Goal: Task Accomplishment & Management: Use online tool/utility

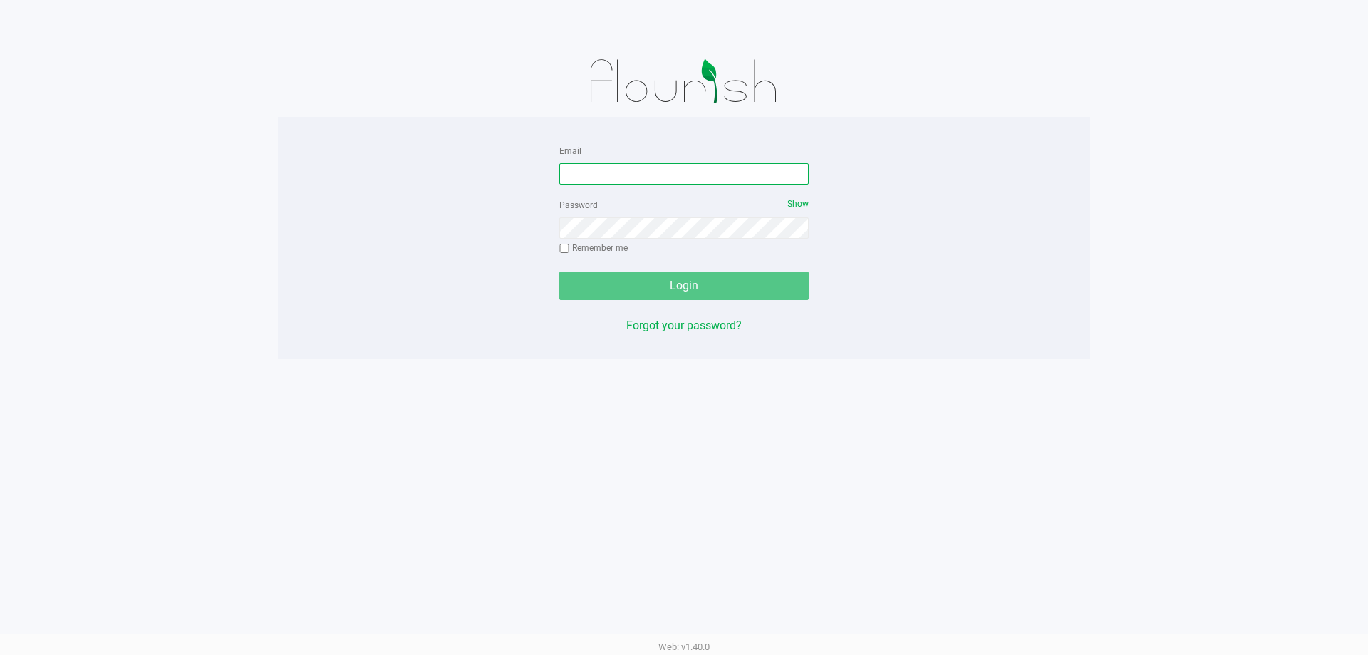
click at [644, 166] on input "Email" at bounding box center [683, 173] width 249 height 21
type input "CGee@liveparallel.com"
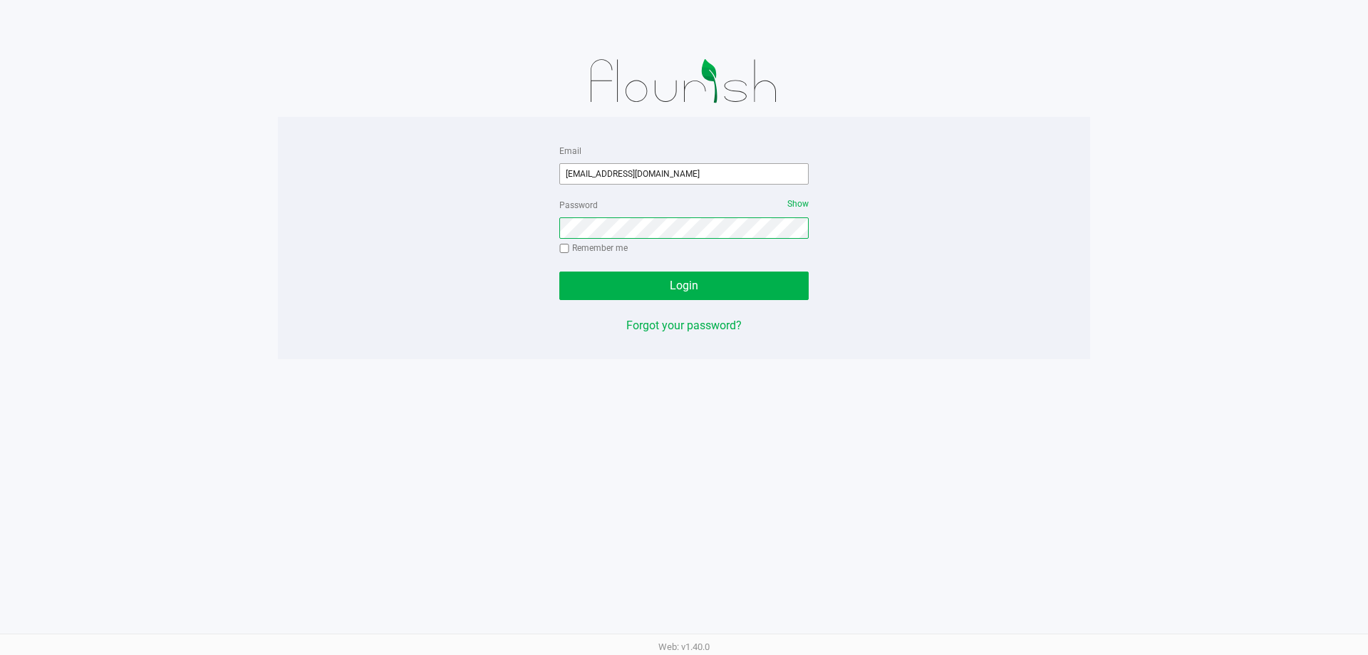
click at [559, 272] on button "Login" at bounding box center [683, 286] width 249 height 29
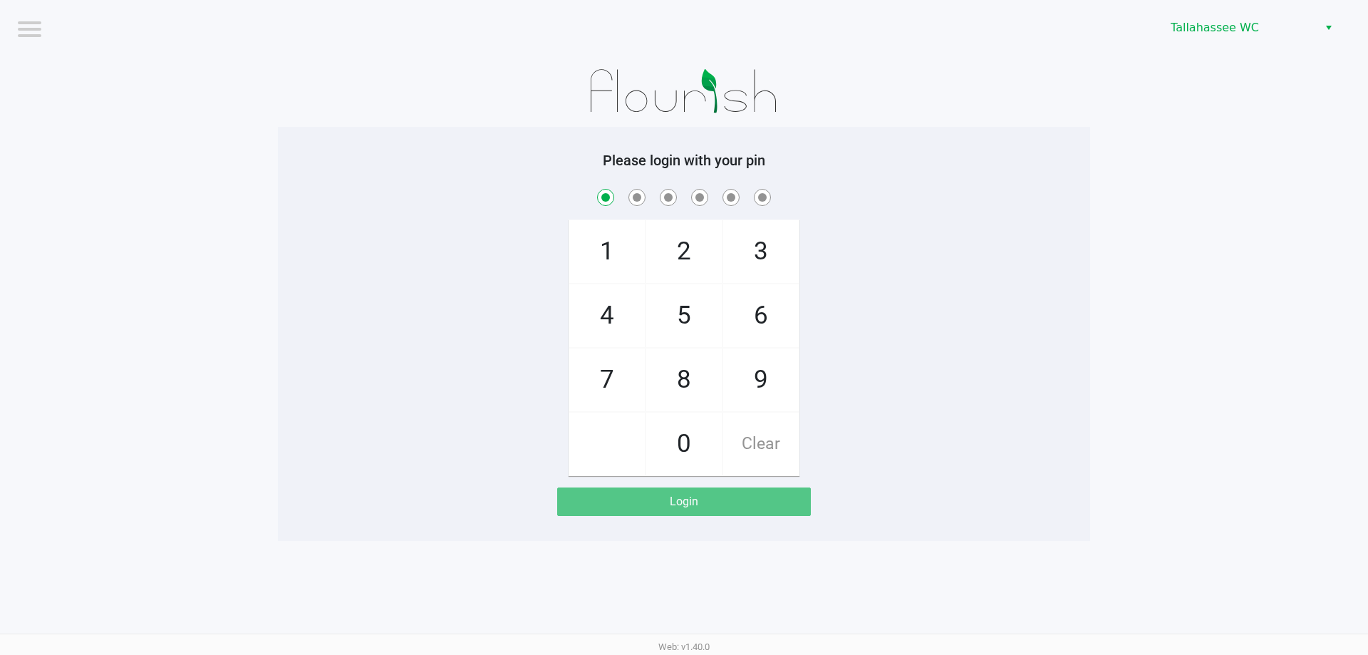
checkbox input "true"
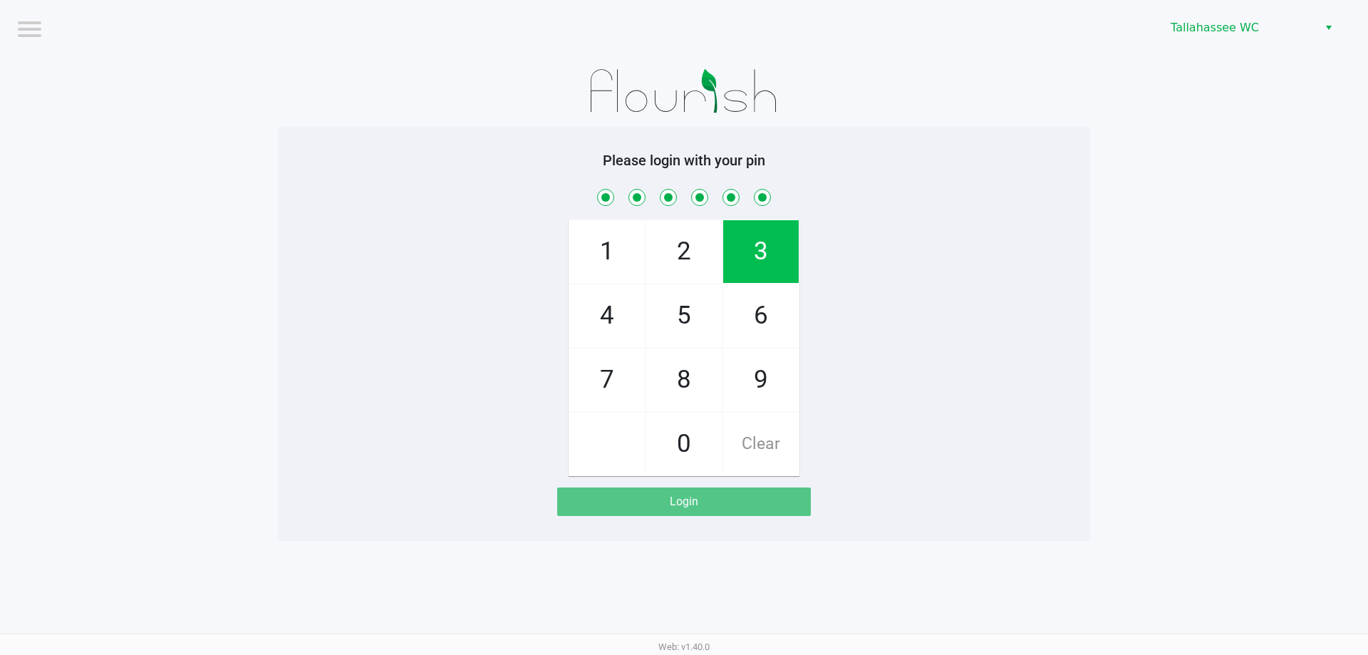
checkbox input "true"
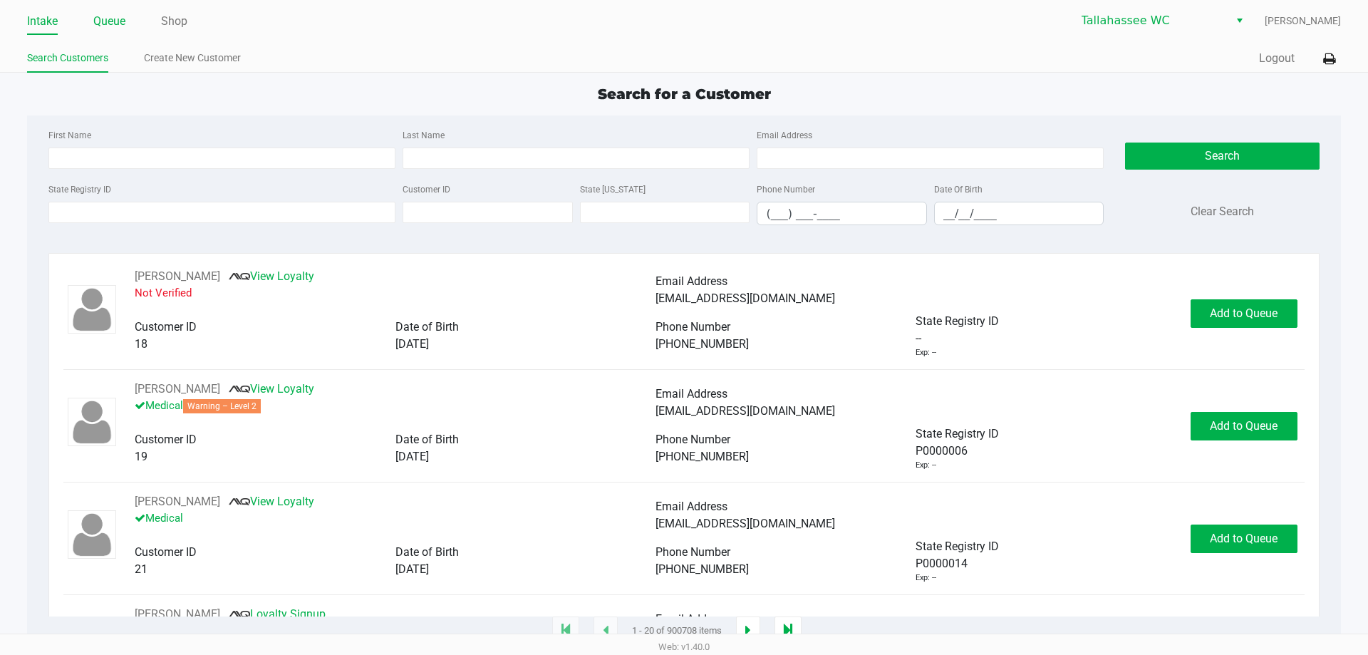
click at [109, 19] on link "Queue" at bounding box center [109, 21] width 32 height 20
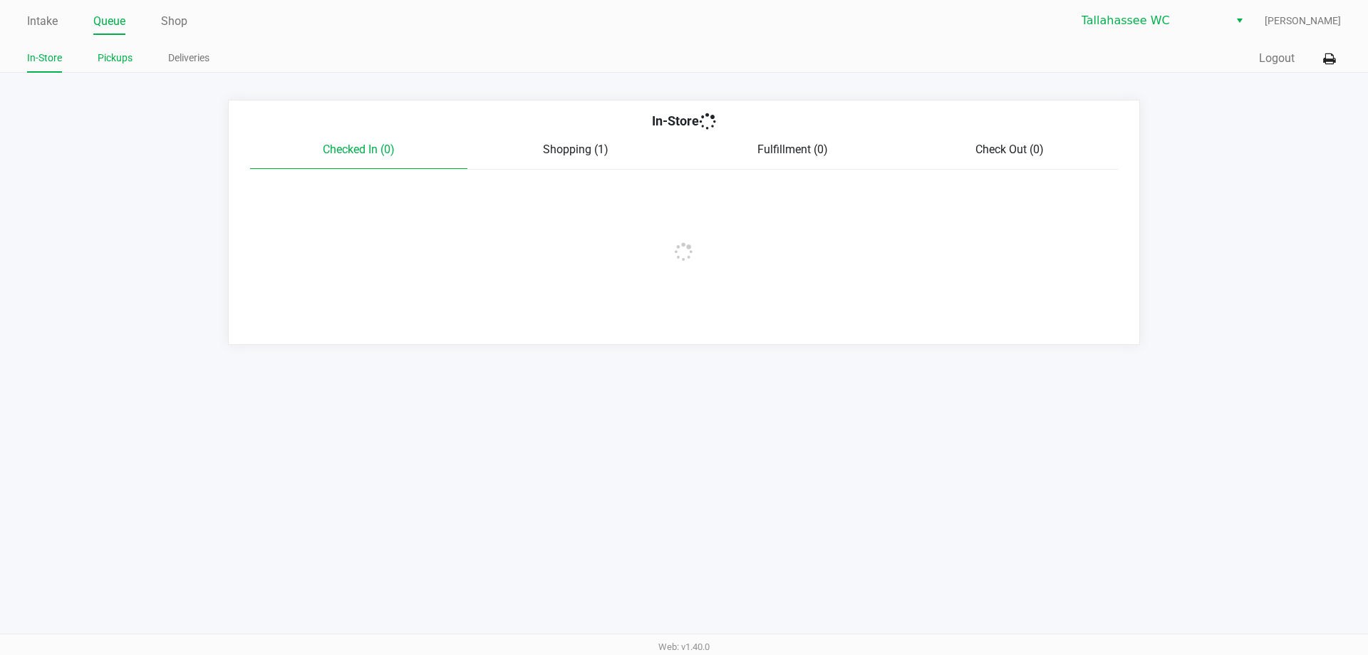
click at [113, 57] on link "Pickups" at bounding box center [115, 58] width 35 height 18
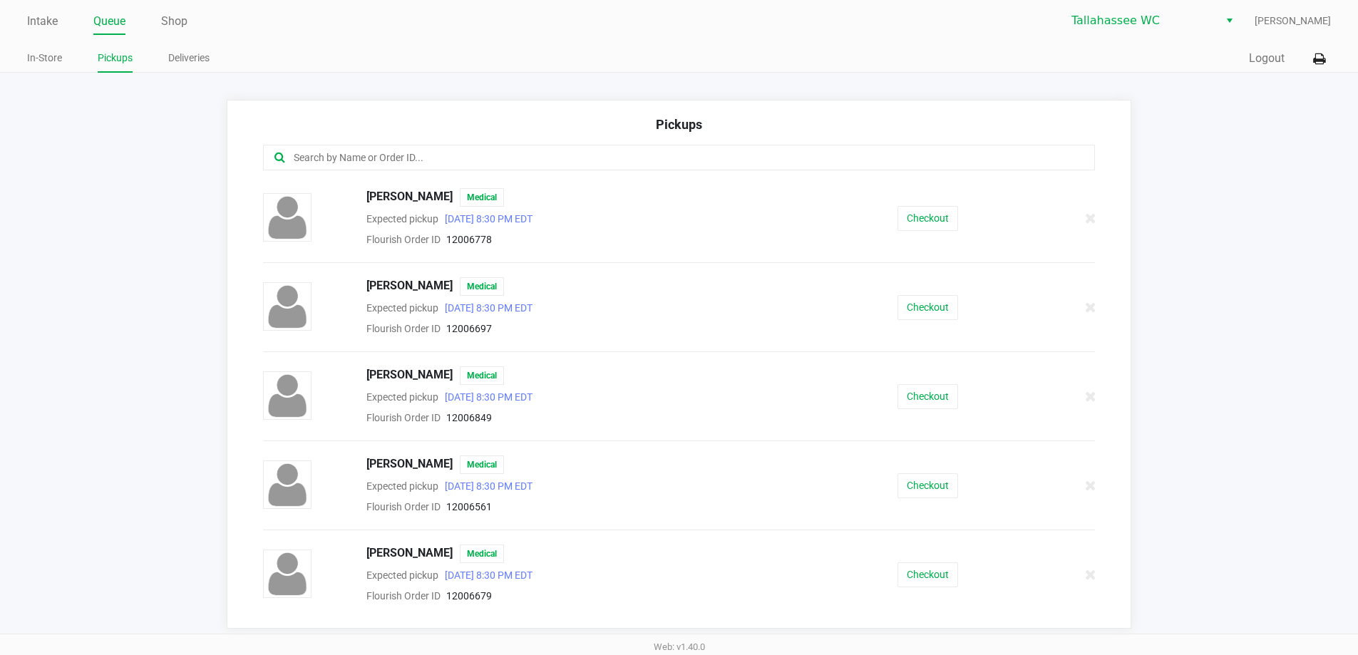
click at [310, 158] on input "text" at bounding box center [656, 158] width 728 height 16
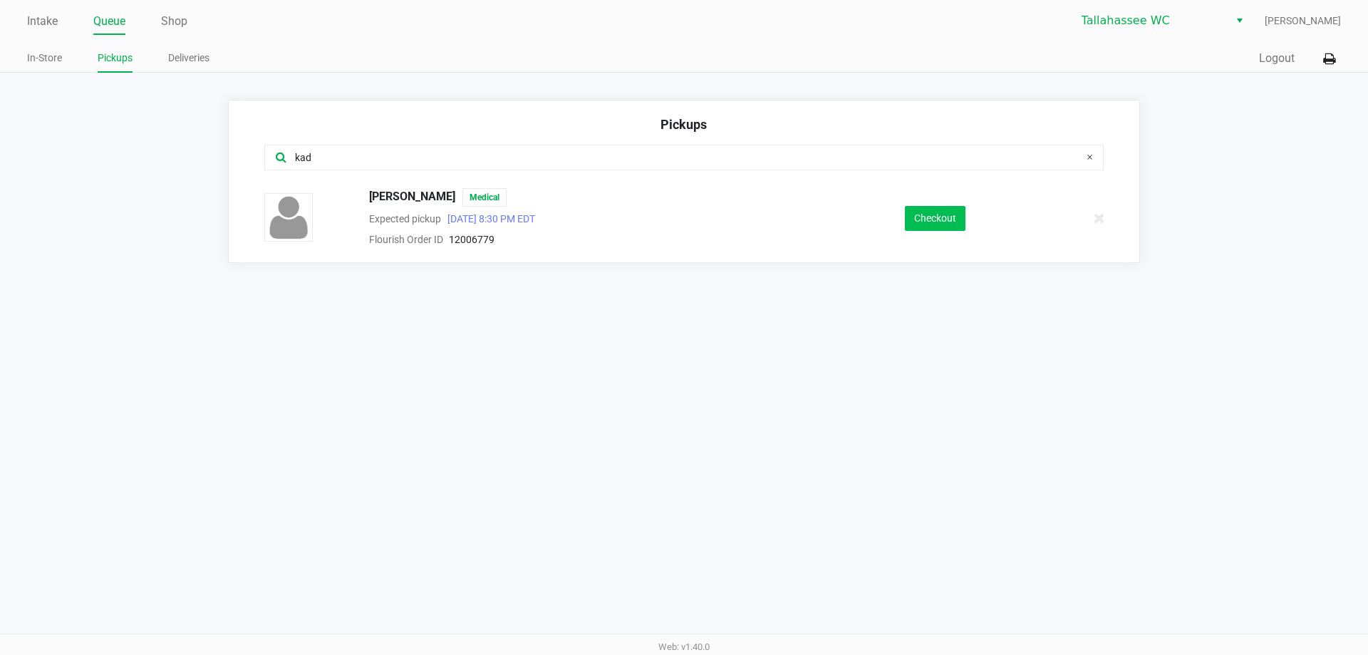
type input "kad"
click at [915, 212] on button "Checkout" at bounding box center [935, 218] width 61 height 25
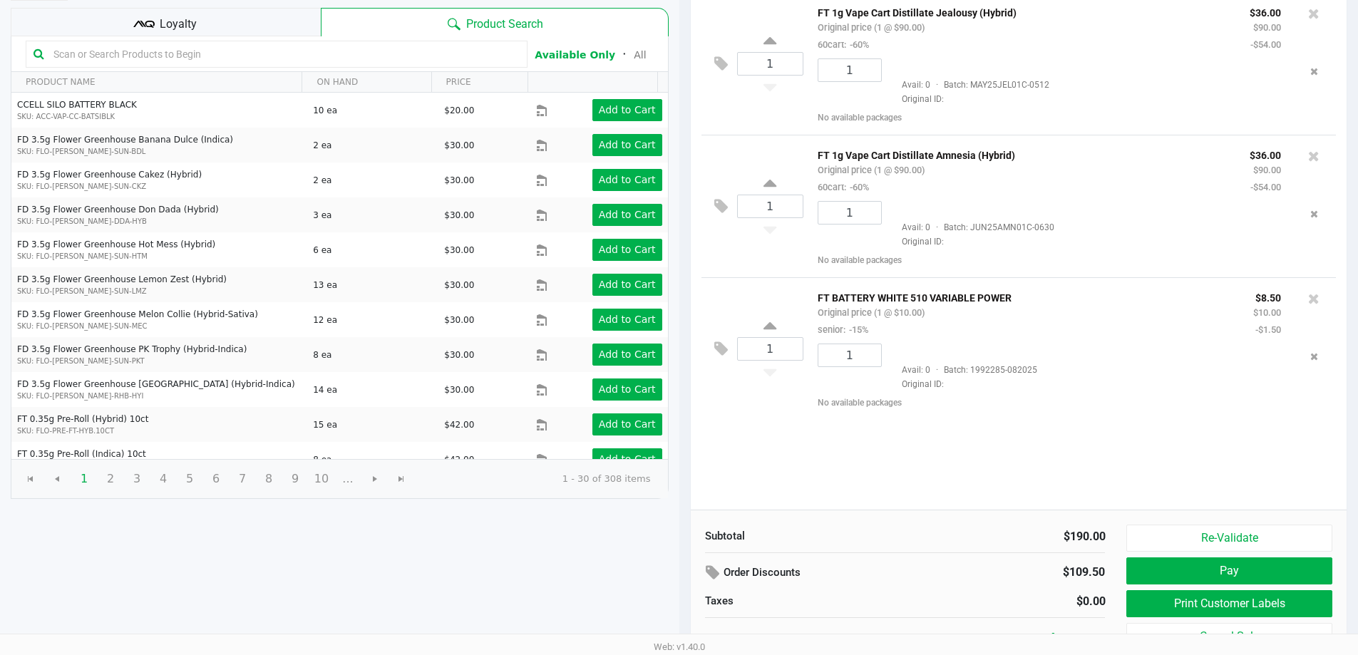
scroll to position [146, 0]
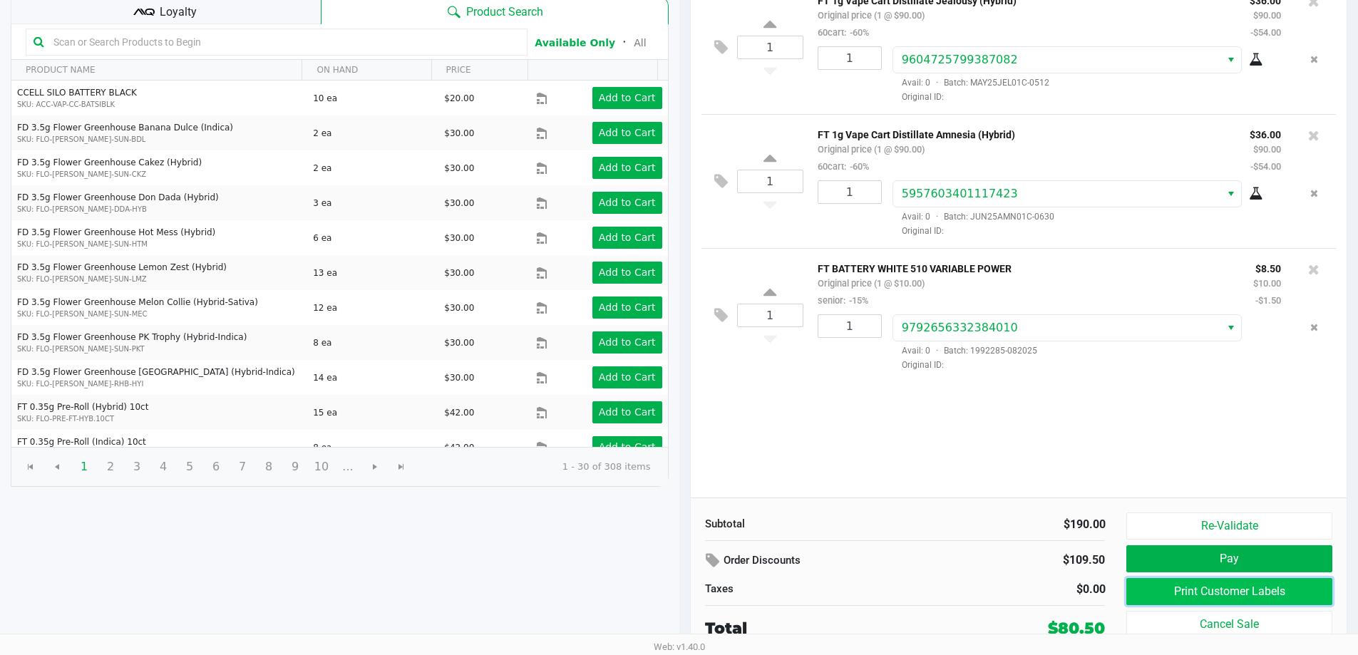
click at [1247, 595] on button "Print Customer Labels" at bounding box center [1228, 591] width 205 height 27
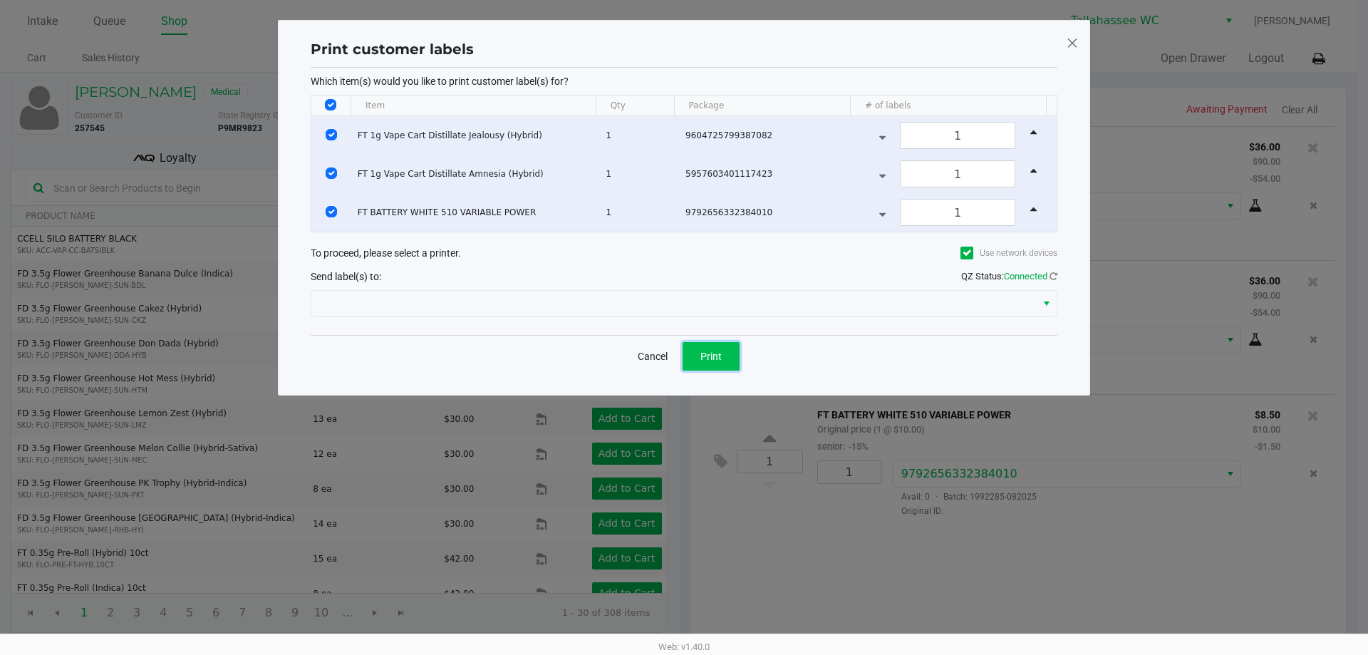
click at [696, 353] on button "Print" at bounding box center [711, 356] width 57 height 29
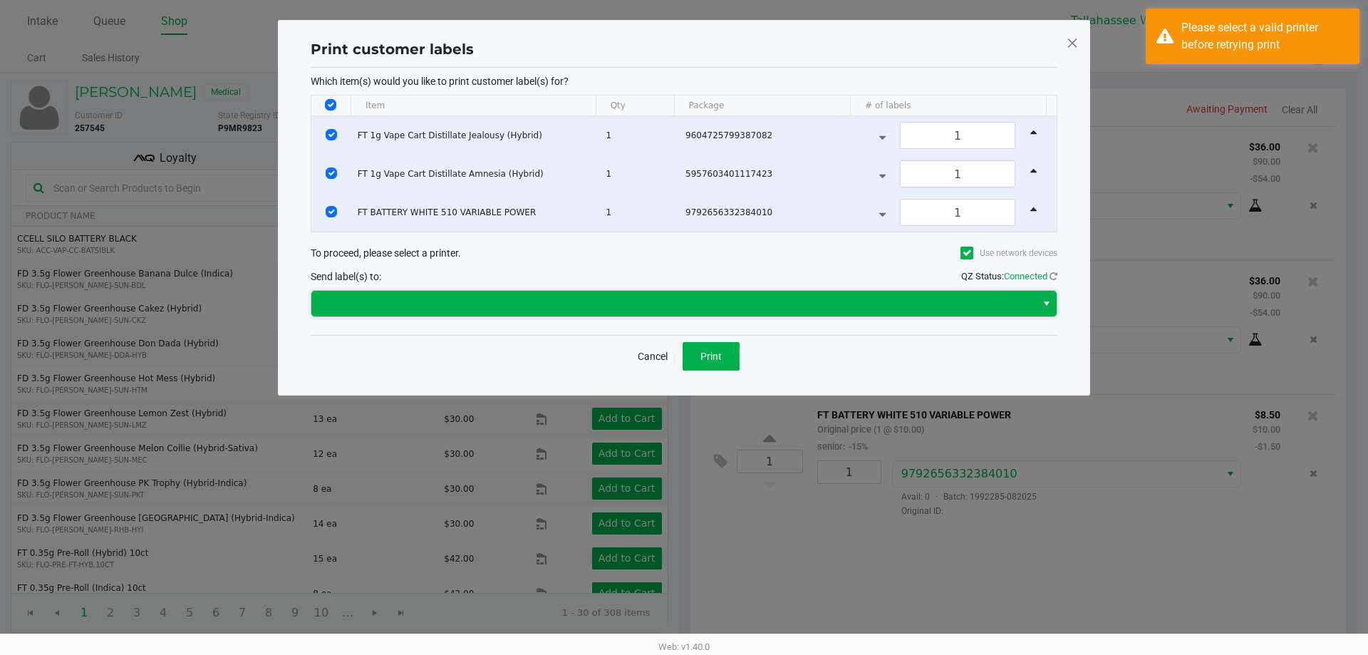
click at [698, 310] on span at bounding box center [674, 303] width 708 height 17
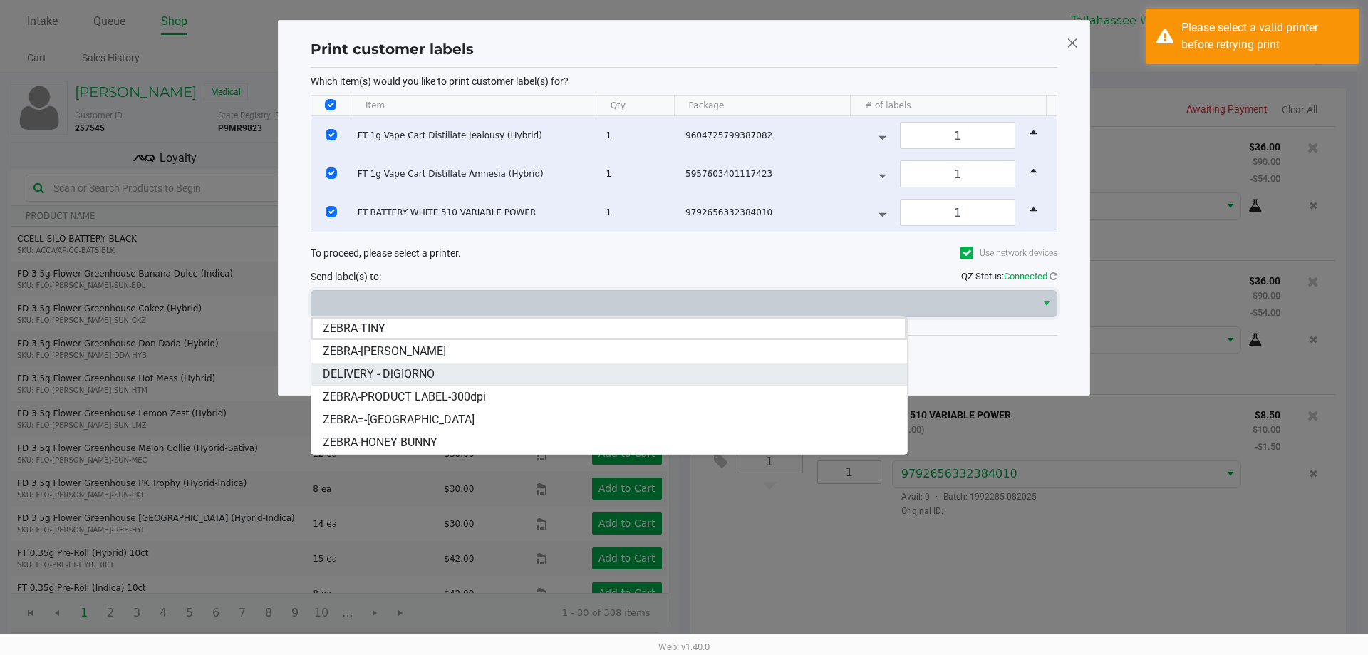
click at [412, 371] on span "DELIVERY - DiGIORNO" at bounding box center [379, 374] width 112 height 17
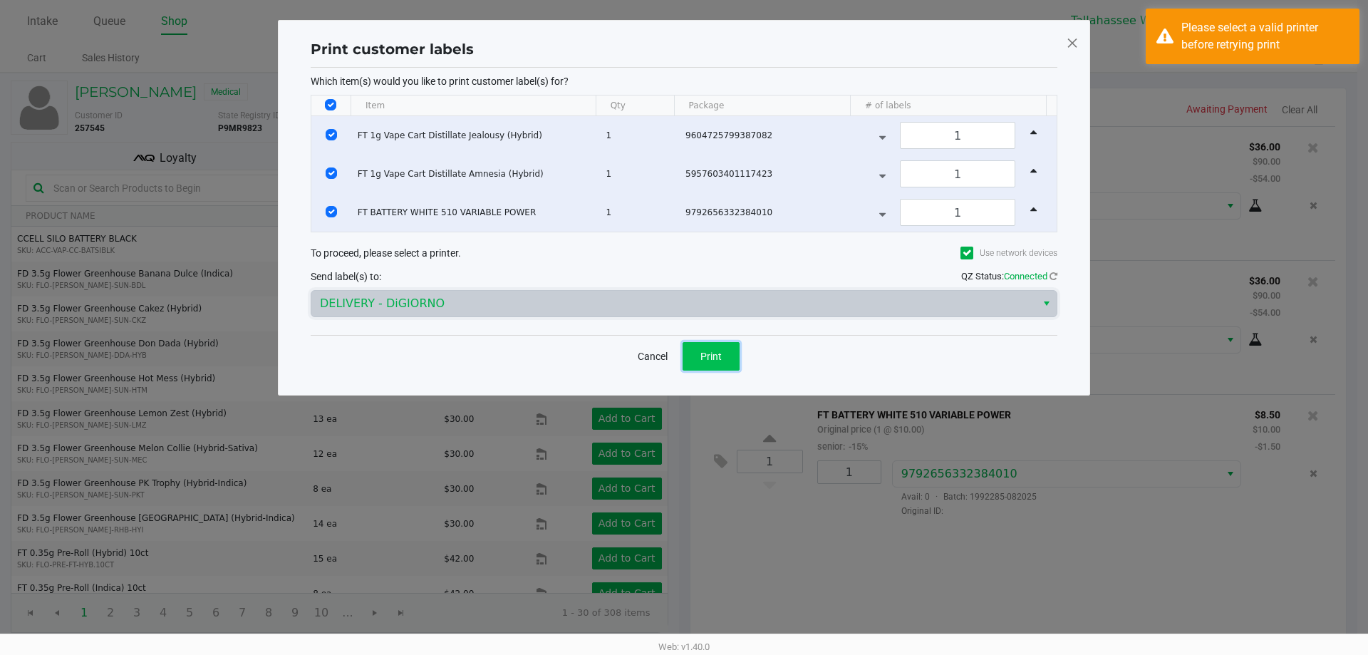
click at [720, 358] on span "Print" at bounding box center [711, 356] width 21 height 11
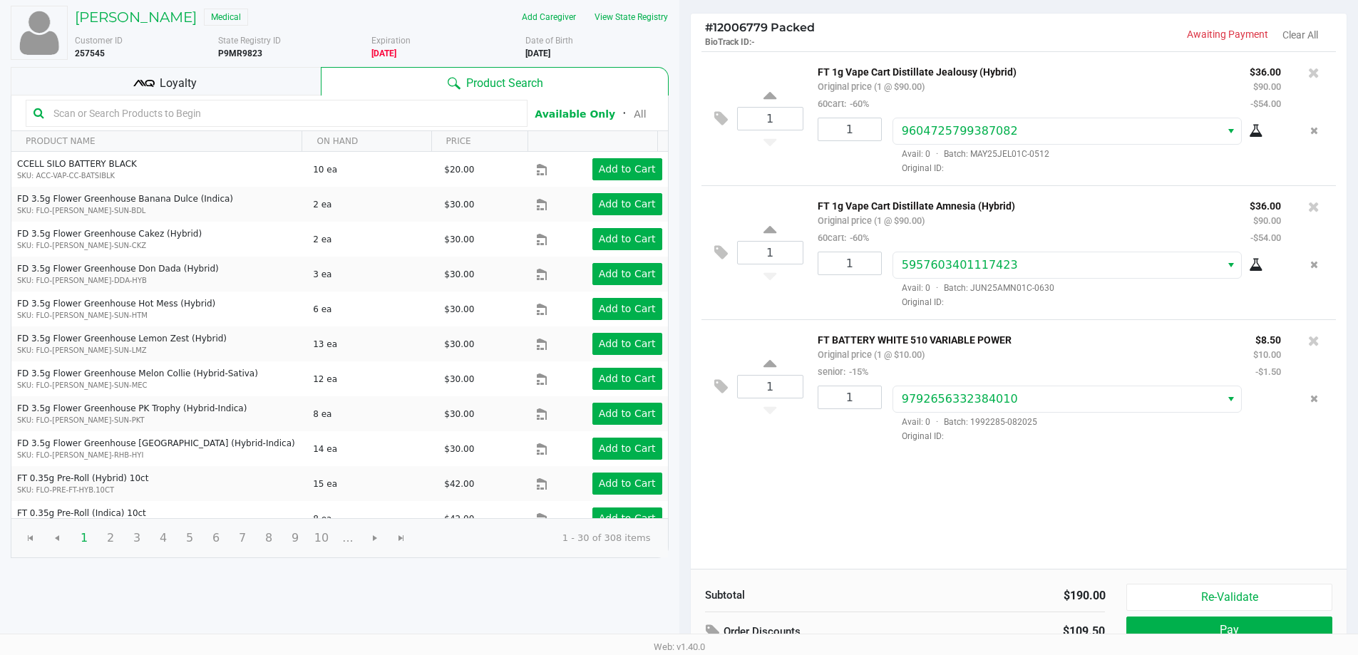
scroll to position [146, 0]
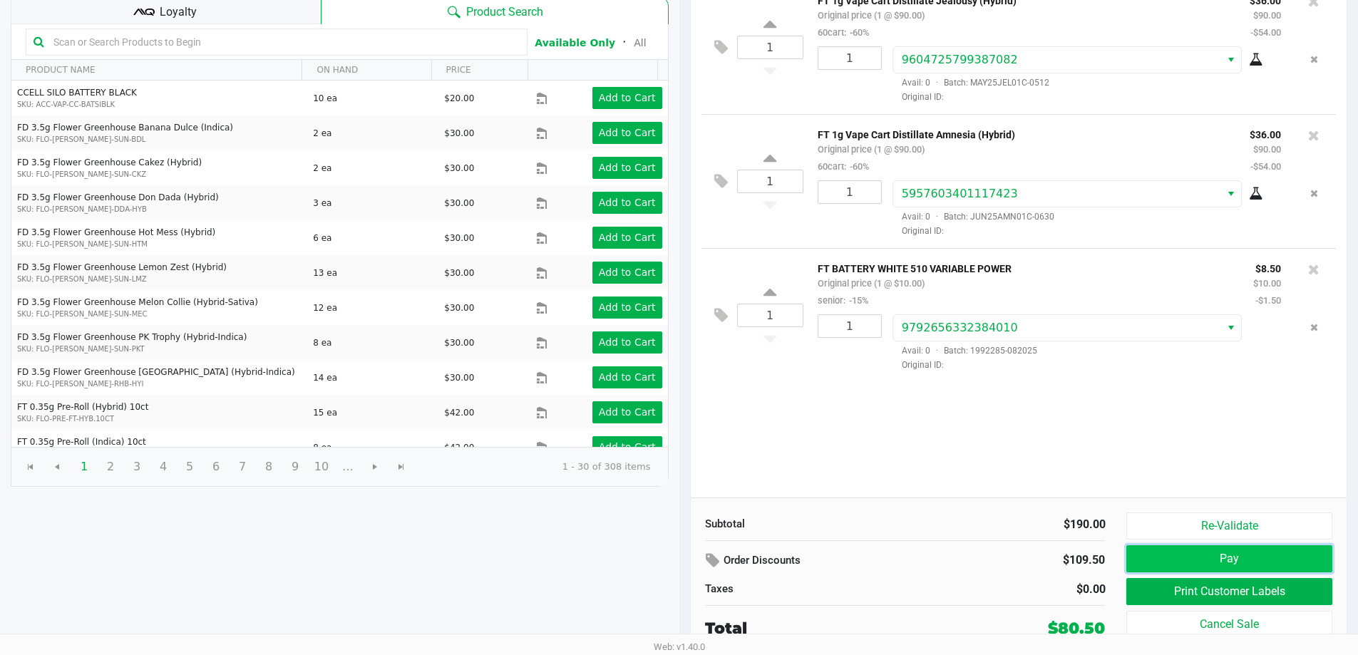
click at [1248, 554] on button "Pay" at bounding box center [1228, 558] width 205 height 27
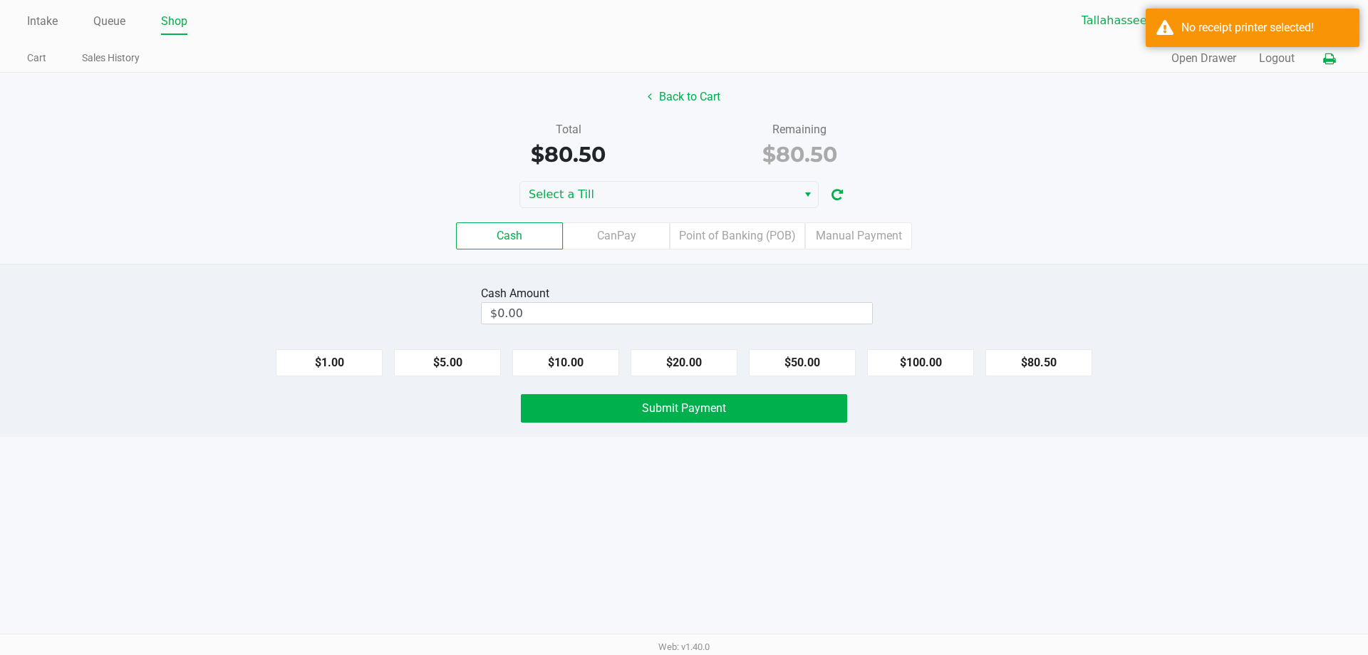
click at [1322, 54] on button at bounding box center [1330, 59] width 24 height 26
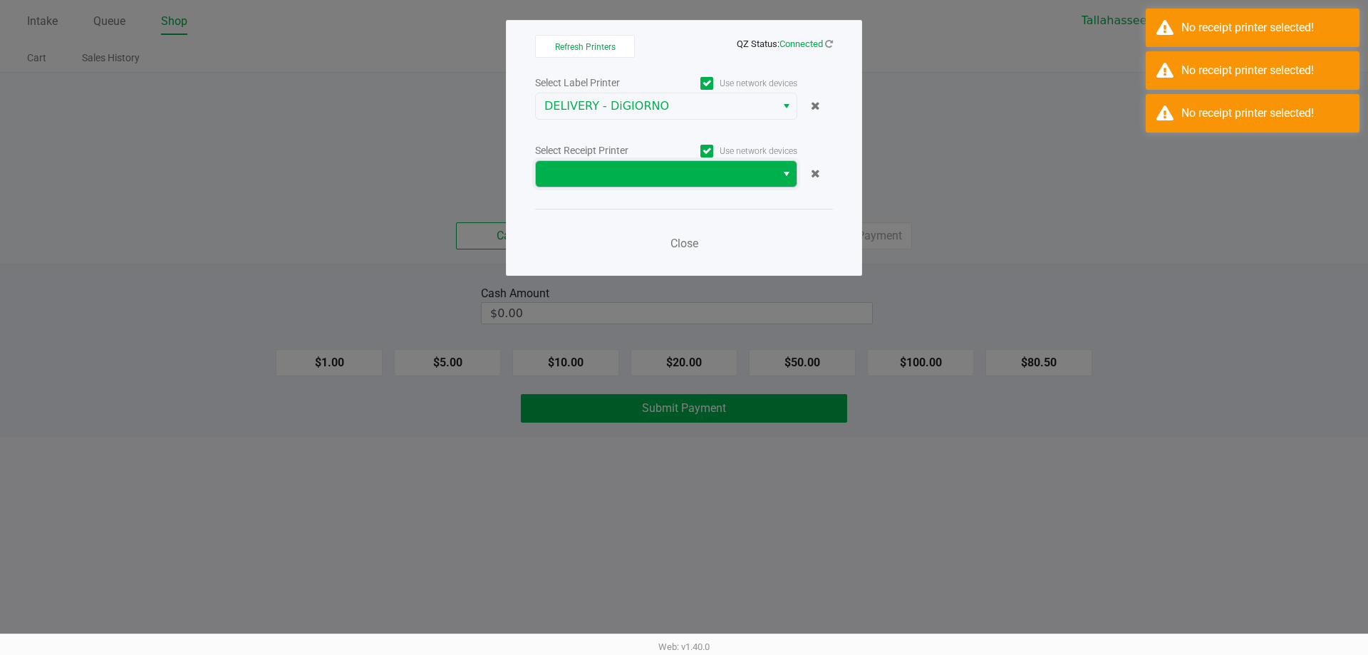
click at [639, 181] on span at bounding box center [656, 173] width 223 height 17
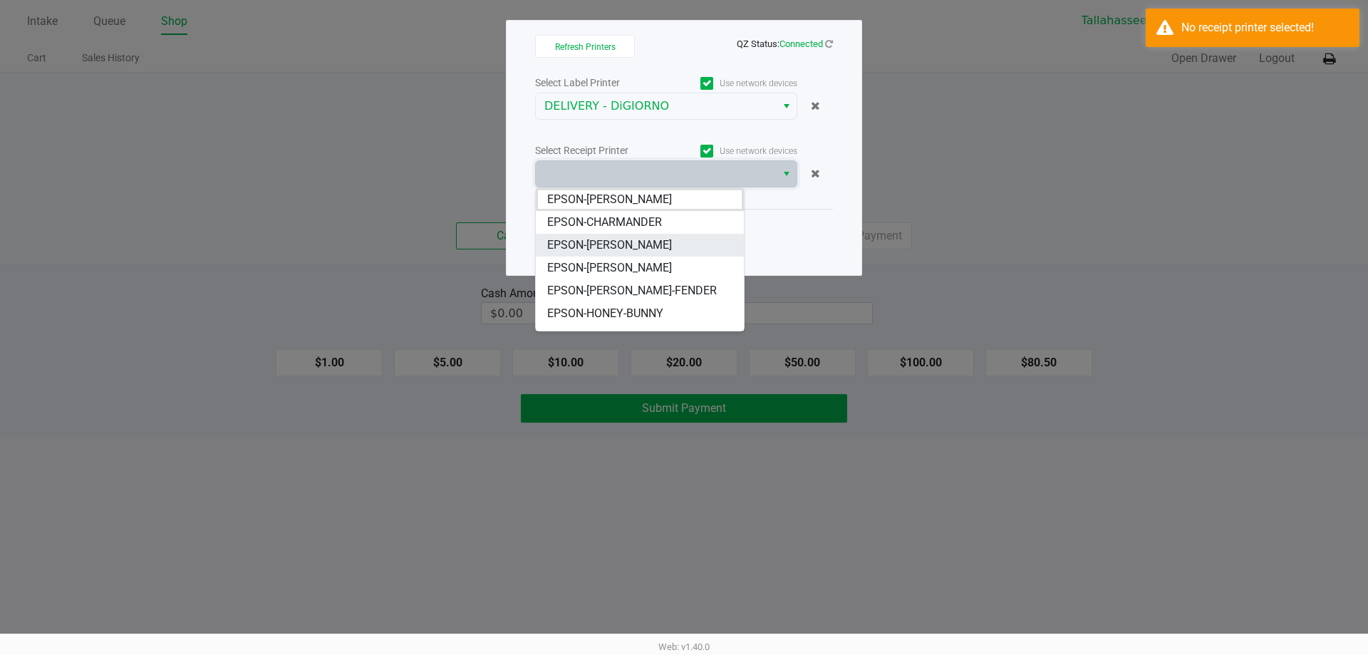
click at [615, 248] on span "EPSON-CHER" at bounding box center [609, 245] width 125 height 17
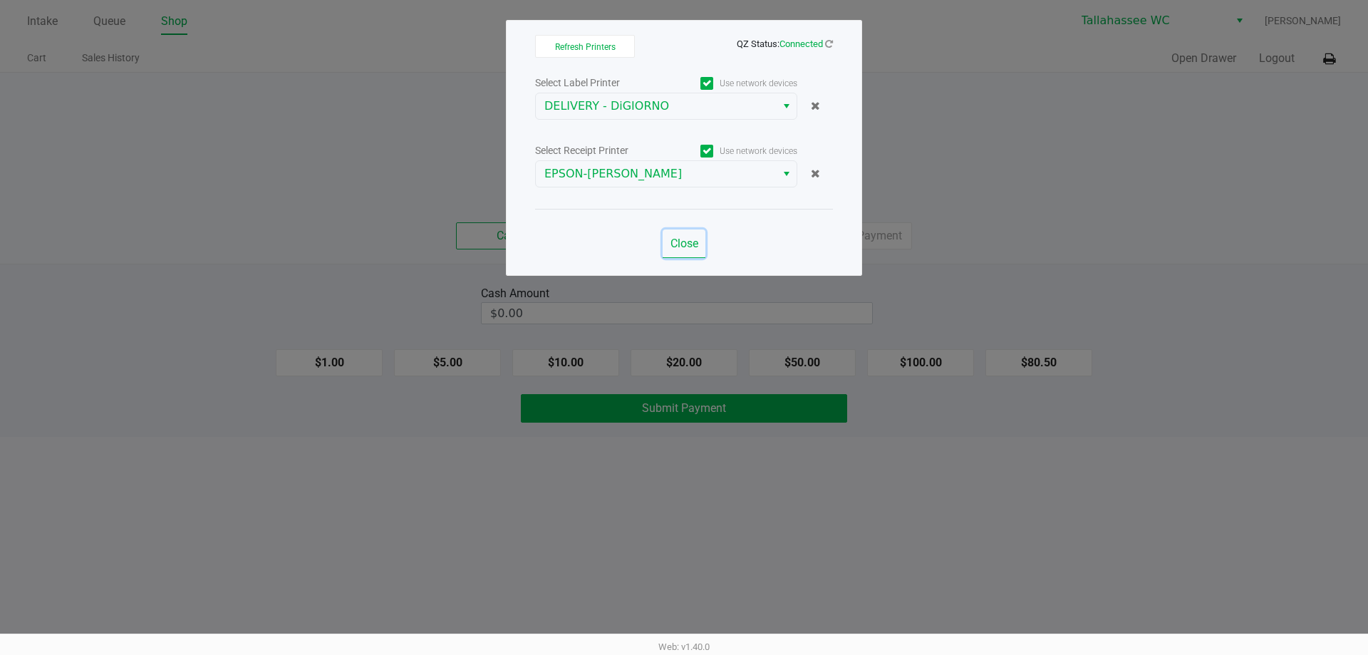
click at [679, 245] on span "Close" at bounding box center [685, 244] width 28 height 14
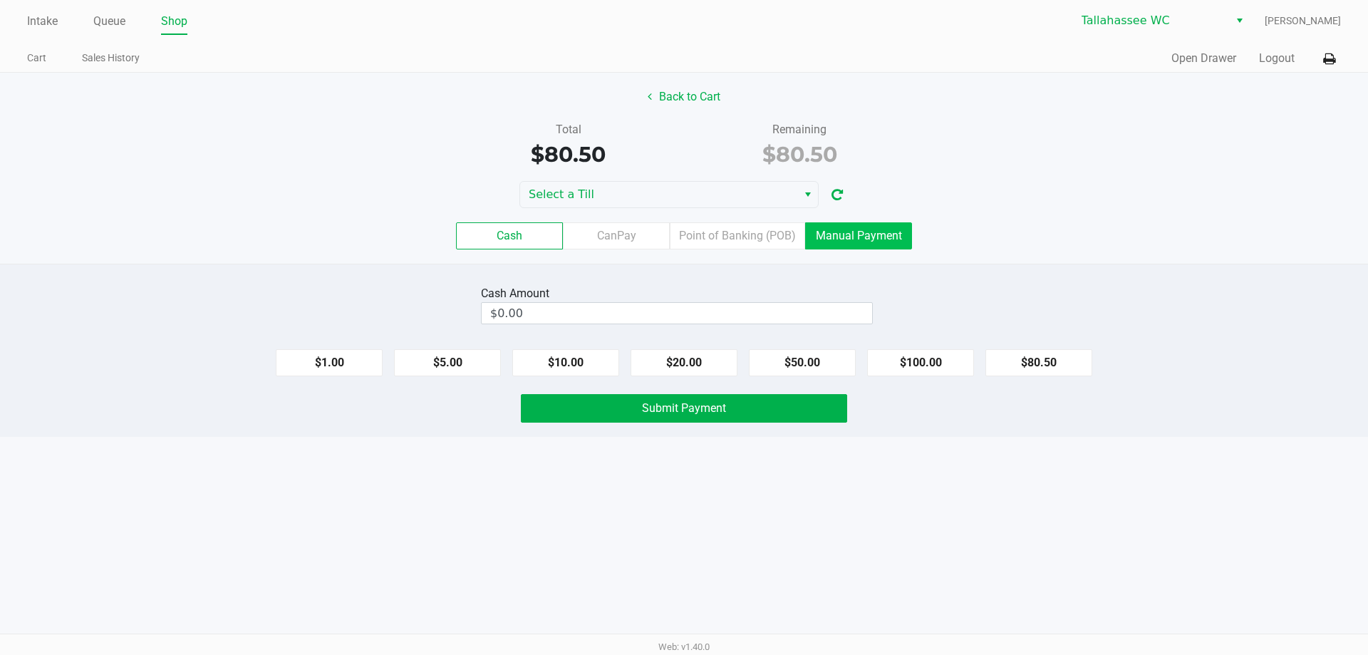
click at [834, 231] on label "Manual Payment" at bounding box center [858, 235] width 107 height 27
click at [0, 0] on 8 "Manual Payment" at bounding box center [0, 0] width 0 height 0
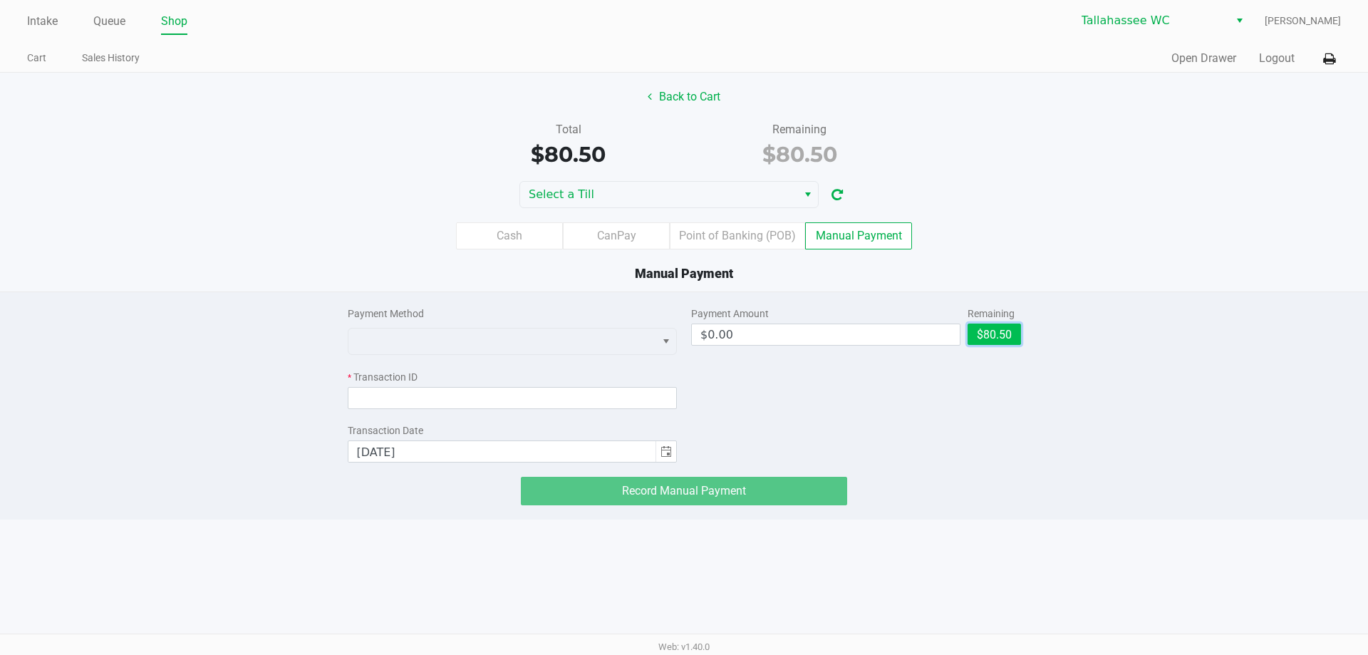
click at [1008, 336] on button "$80.50" at bounding box center [994, 334] width 53 height 21
type input "$80.50"
click at [520, 319] on div "Payment Method" at bounding box center [513, 313] width 330 height 15
click at [518, 326] on div at bounding box center [513, 340] width 330 height 32
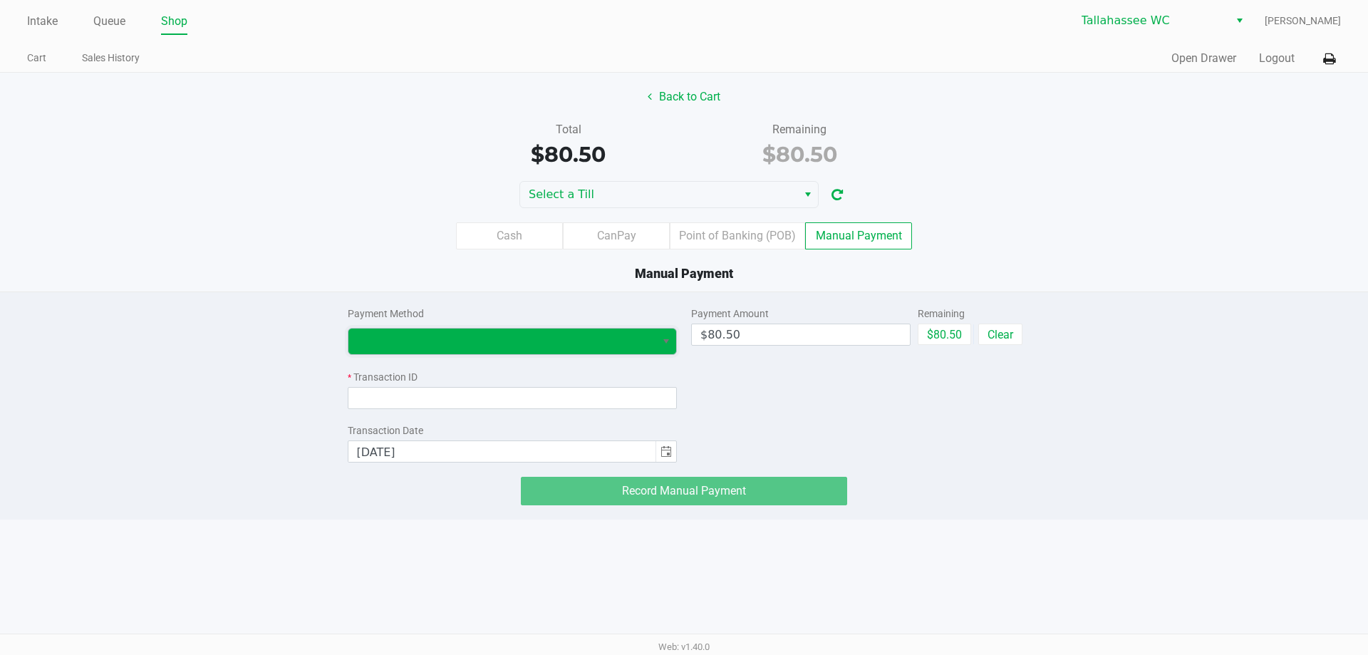
click at [512, 340] on span at bounding box center [502, 341] width 291 height 17
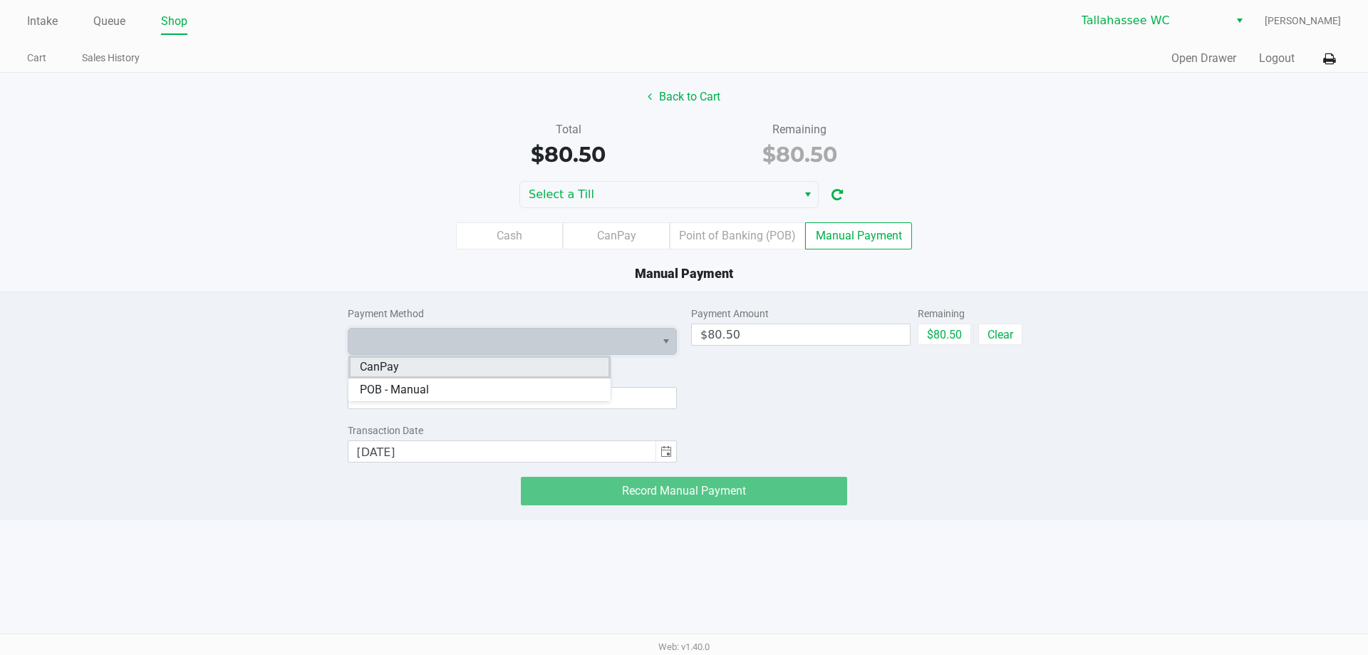
click at [436, 357] on li "CanPay" at bounding box center [480, 367] width 262 height 23
click at [418, 398] on input at bounding box center [513, 398] width 330 height 22
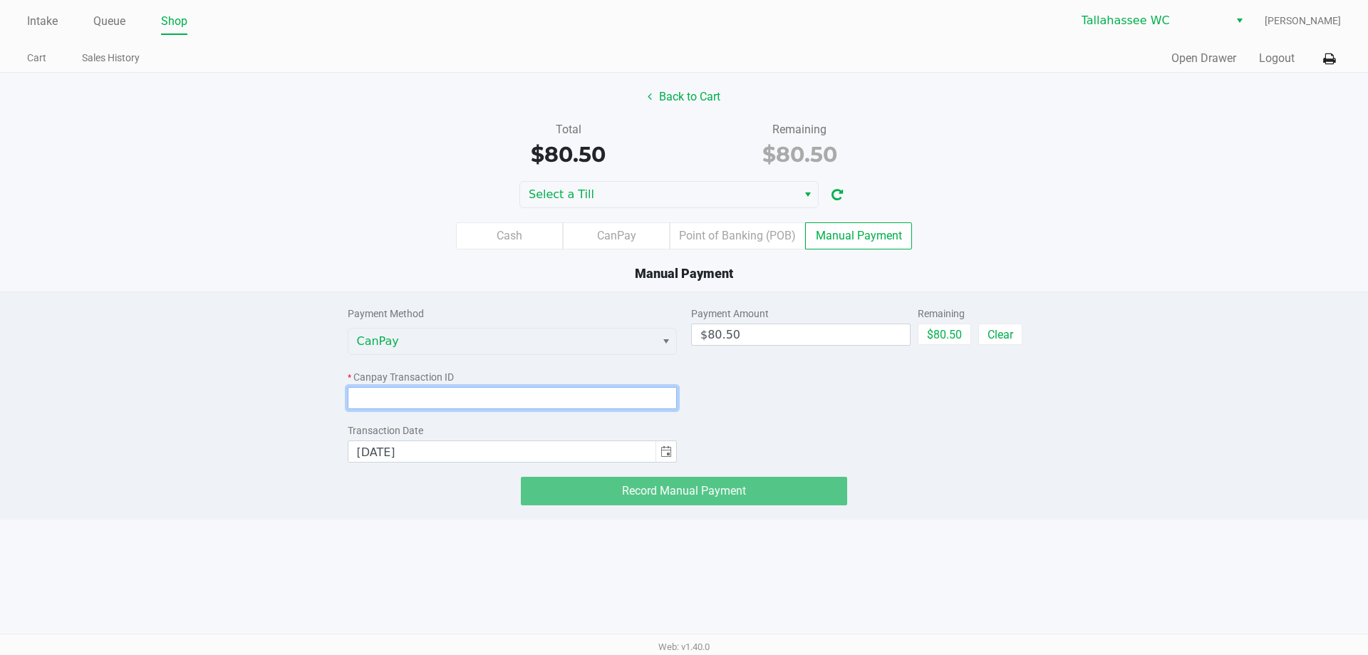
paste input "CECEPE3IJA4E"
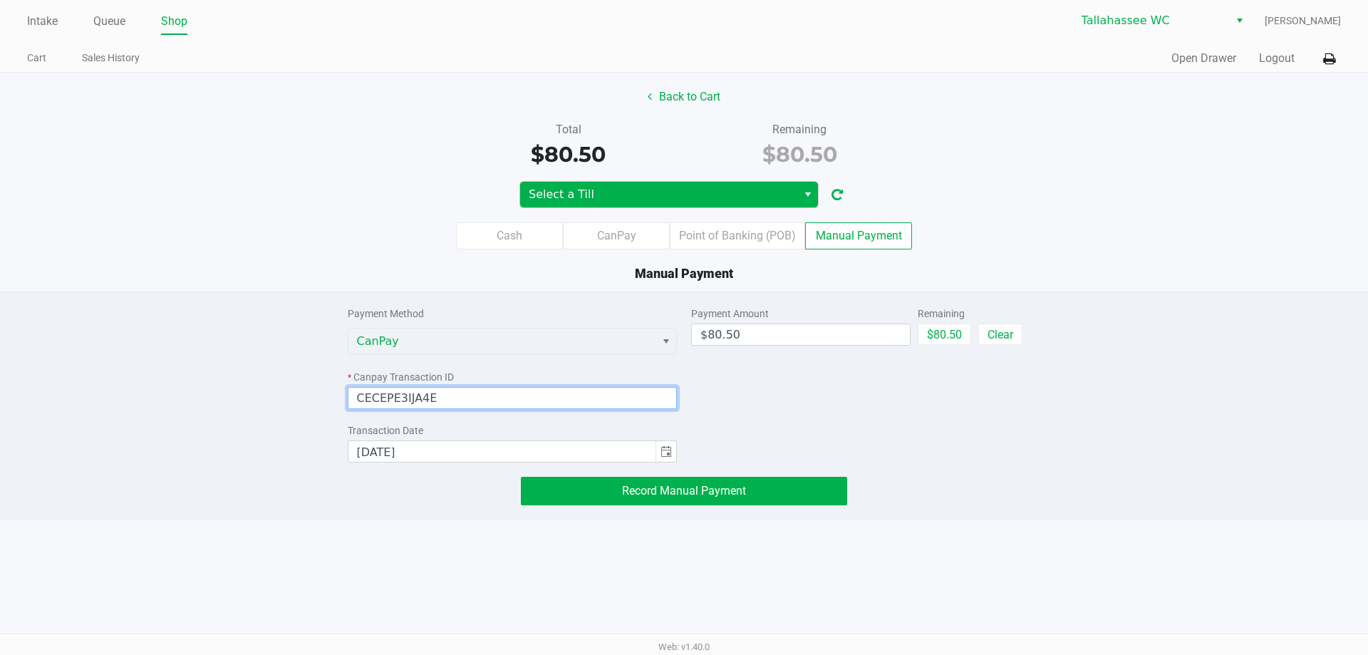
type input "CECEPE3IJA4E"
click at [638, 192] on span "Select a Till" at bounding box center [659, 194] width 260 height 17
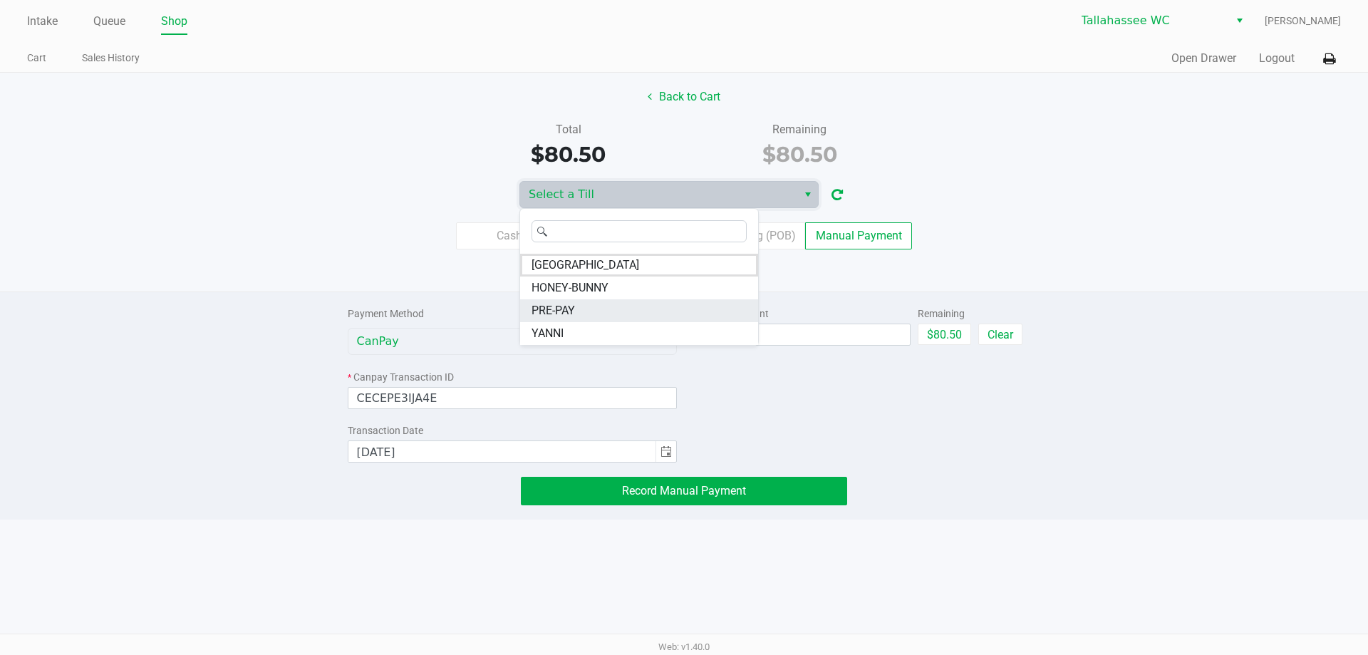
click at [572, 309] on span "PRE-PAY" at bounding box center [553, 310] width 43 height 17
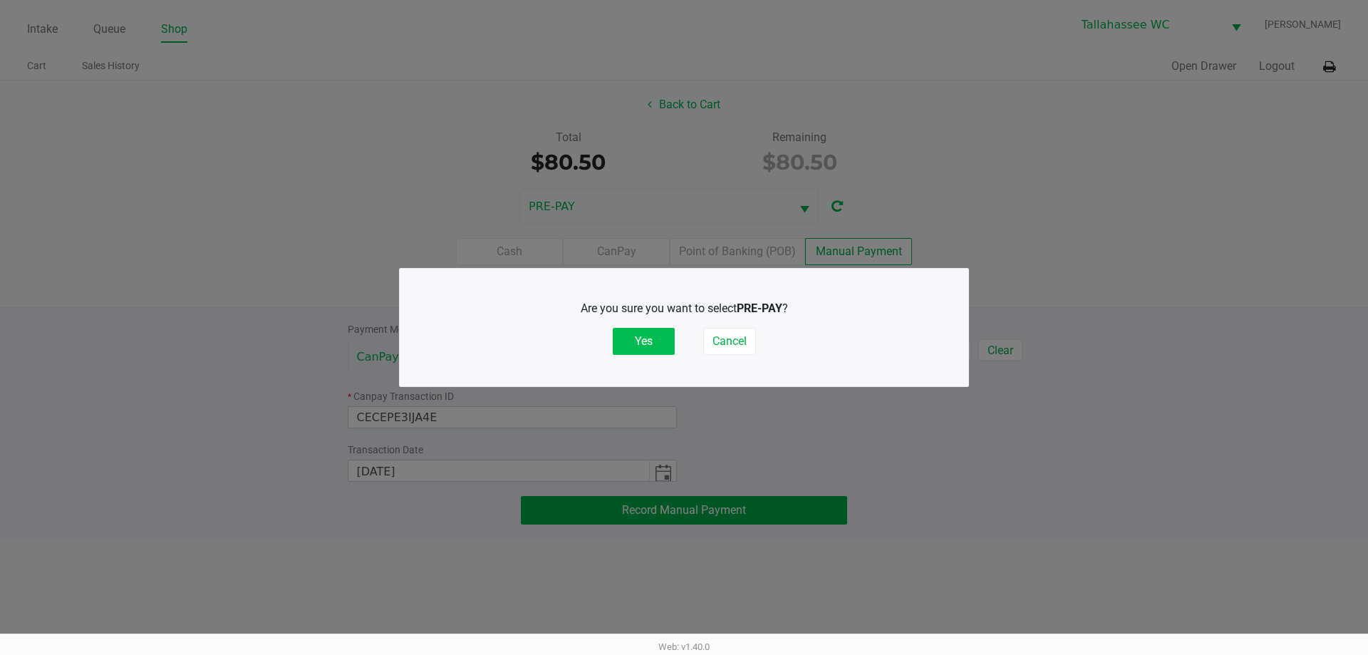
click at [655, 340] on button "Yes" at bounding box center [644, 341] width 62 height 27
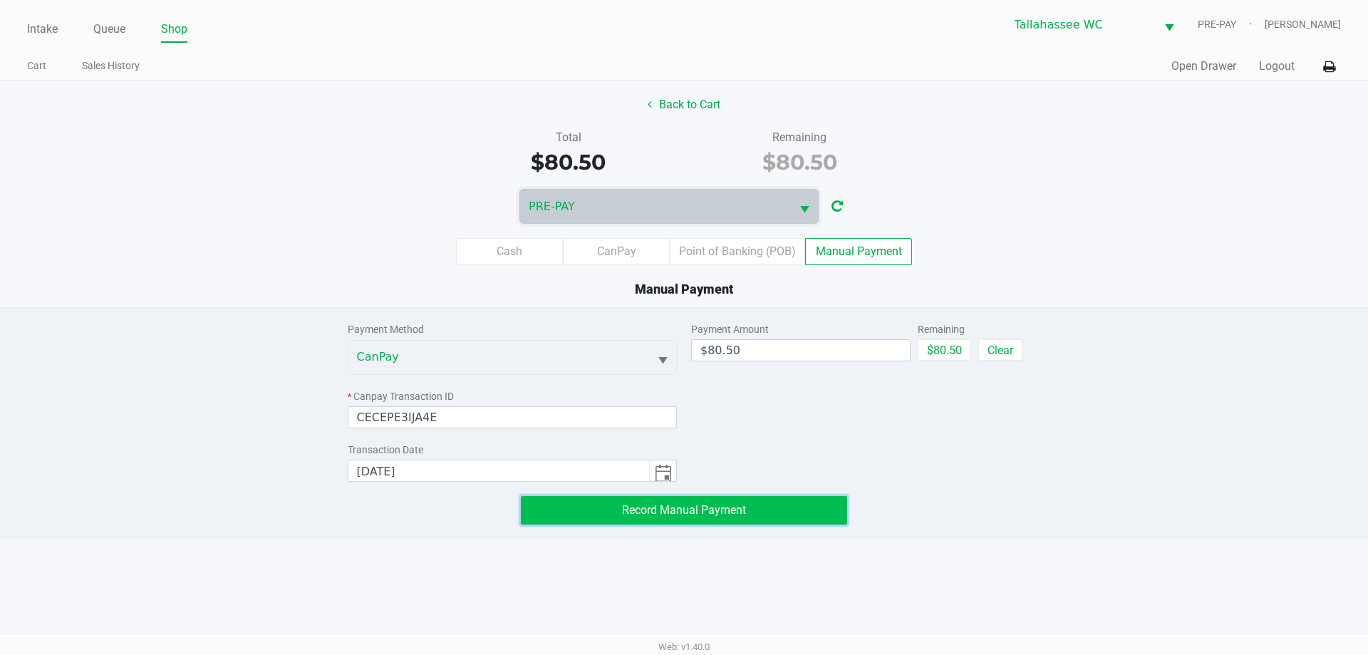
click at [775, 507] on button "Record Manual Payment" at bounding box center [684, 510] width 326 height 29
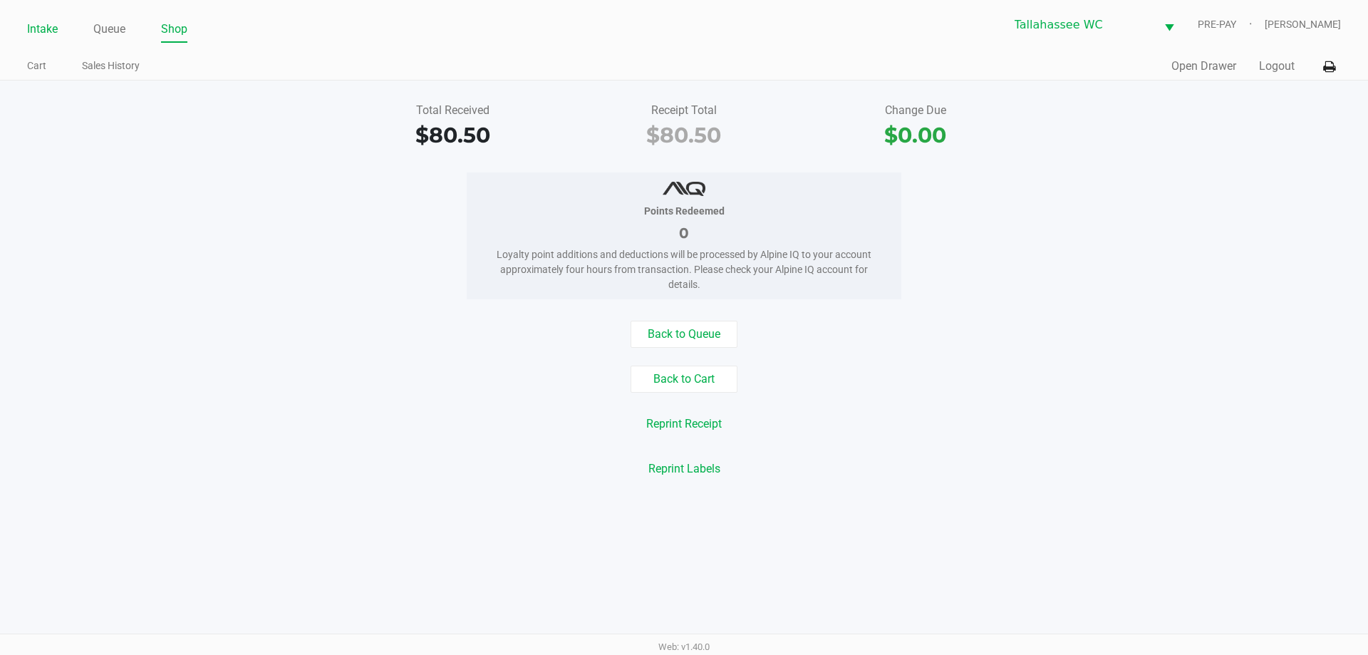
click at [27, 27] on link "Intake" at bounding box center [42, 29] width 31 height 20
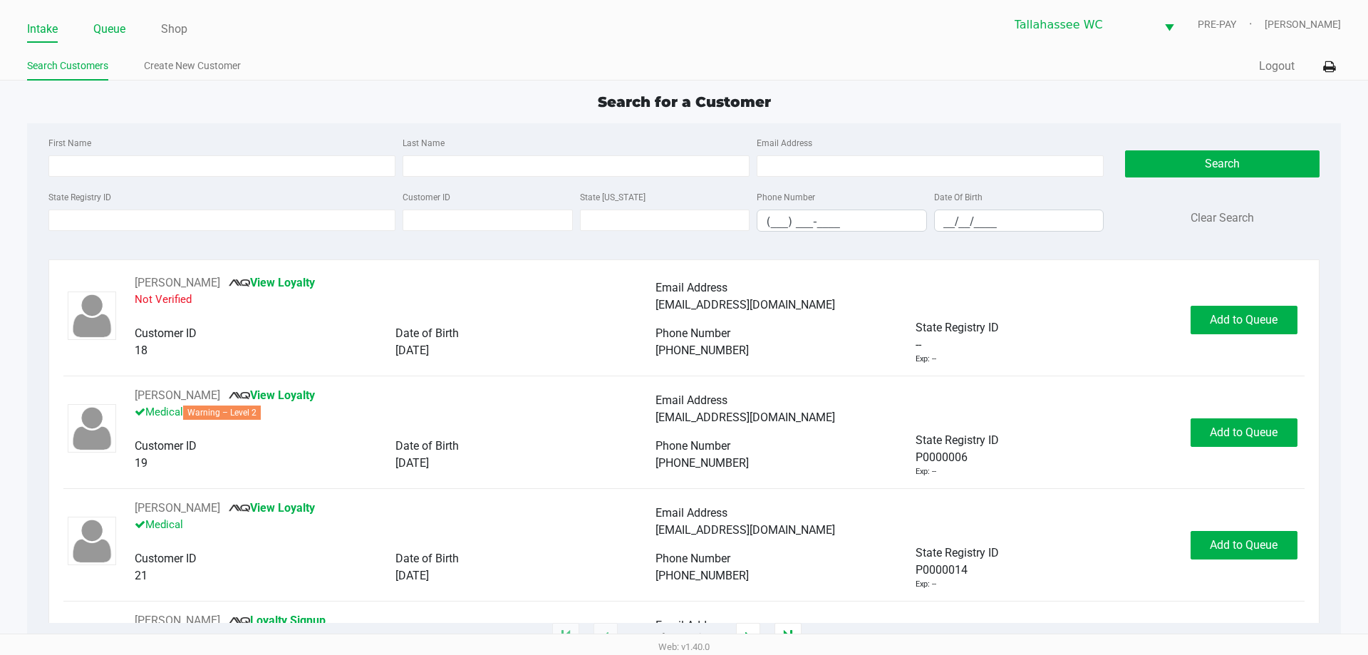
click at [120, 29] on link "Queue" at bounding box center [109, 29] width 32 height 20
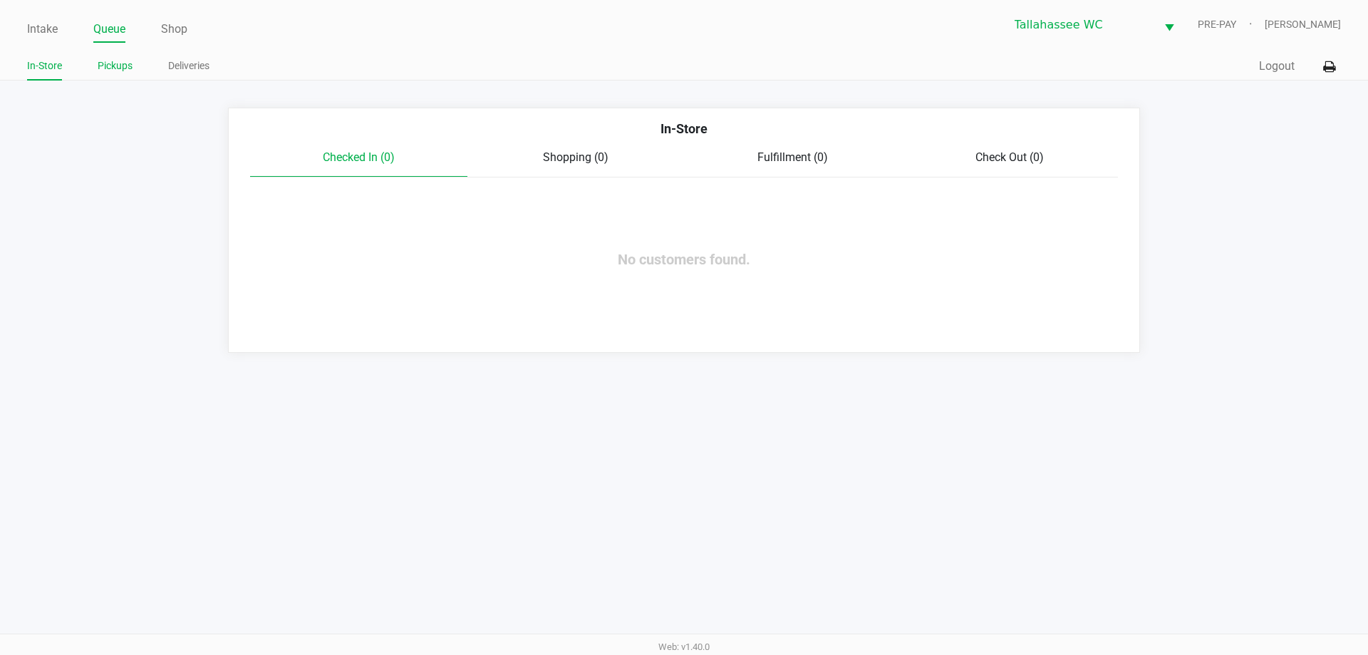
click at [110, 67] on link "Pickups" at bounding box center [115, 66] width 35 height 18
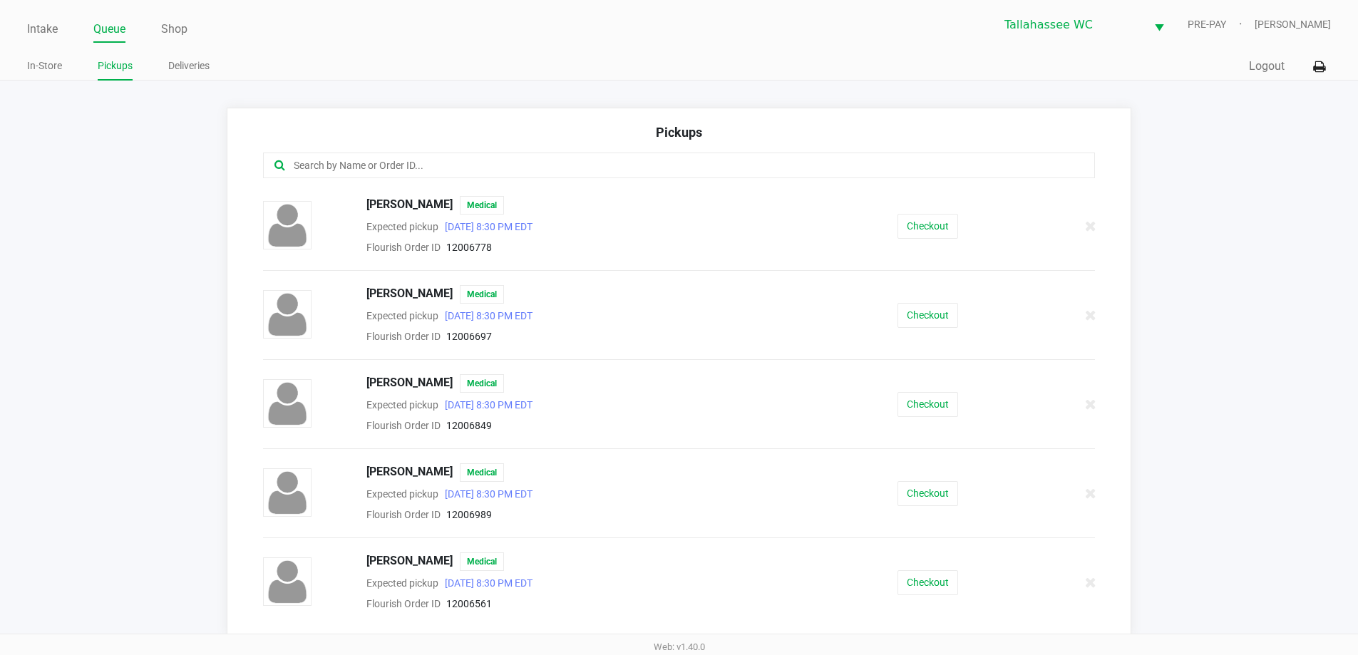
click at [373, 167] on input "text" at bounding box center [656, 166] width 728 height 16
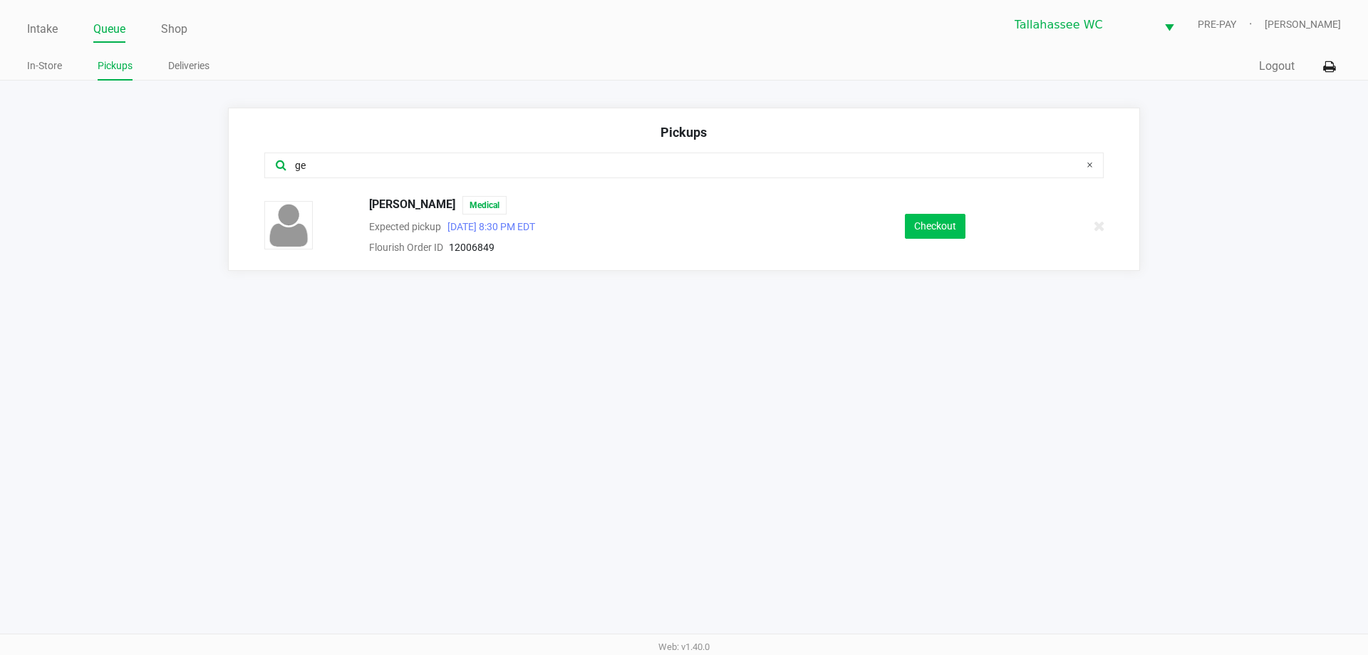
type input "ge"
click at [952, 224] on button "Checkout" at bounding box center [935, 226] width 61 height 25
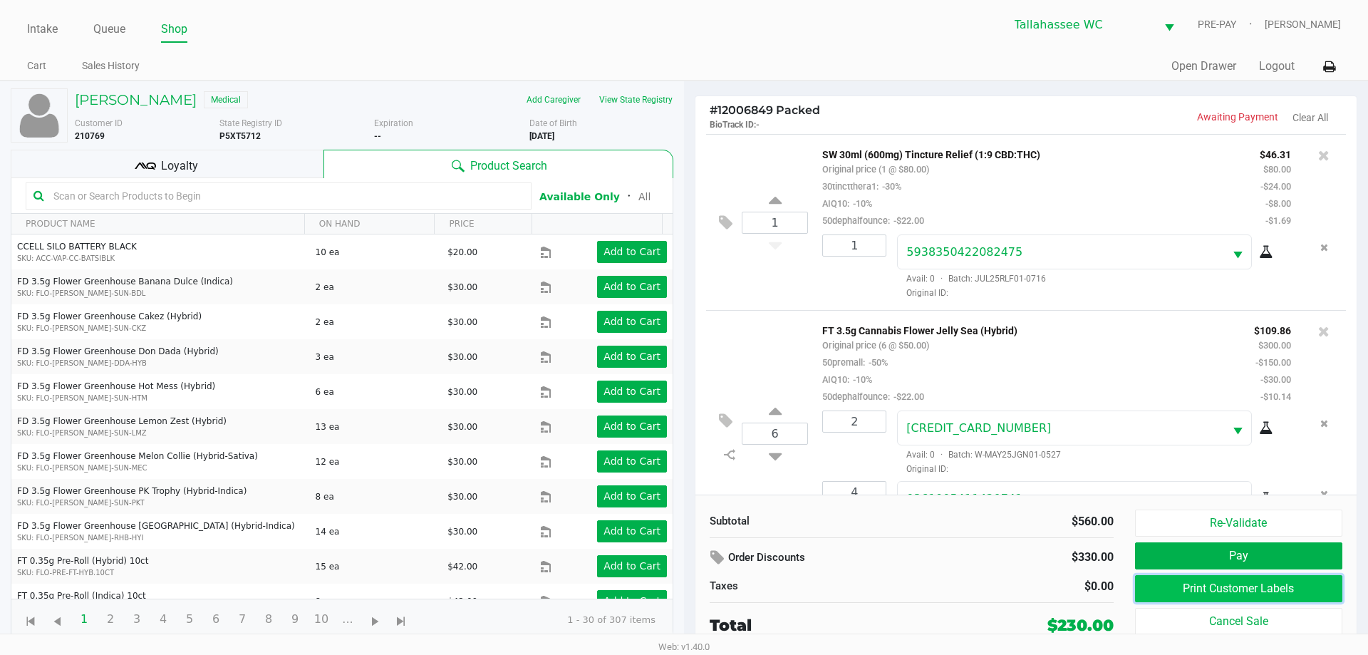
click at [1158, 582] on button "Print Customer Labels" at bounding box center [1238, 588] width 207 height 27
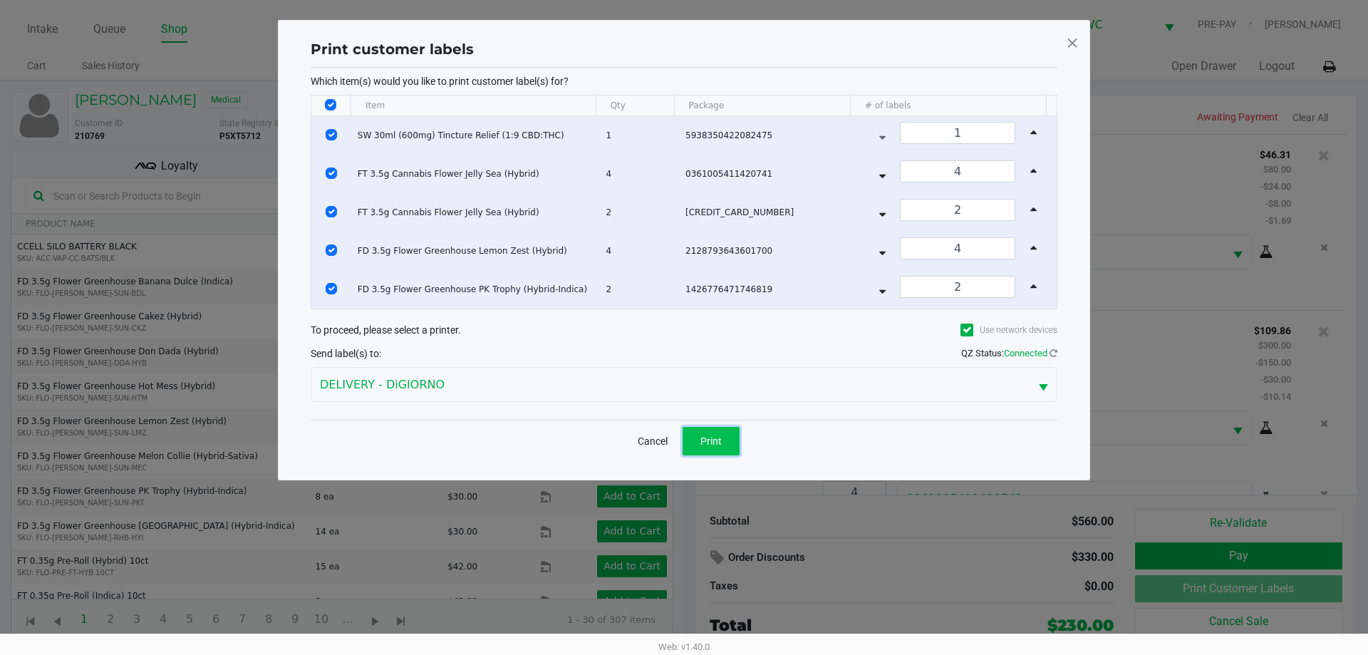
click at [726, 435] on button "Print" at bounding box center [711, 441] width 57 height 29
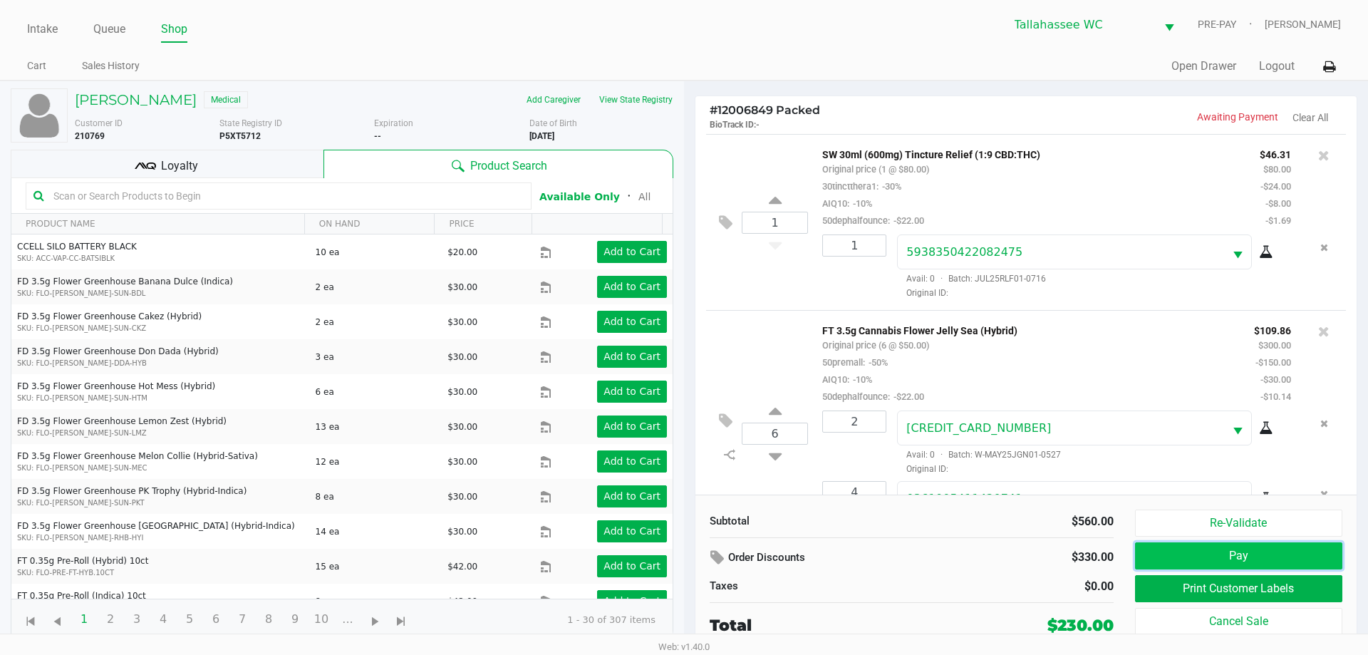
click at [1172, 559] on button "Pay" at bounding box center [1238, 555] width 207 height 27
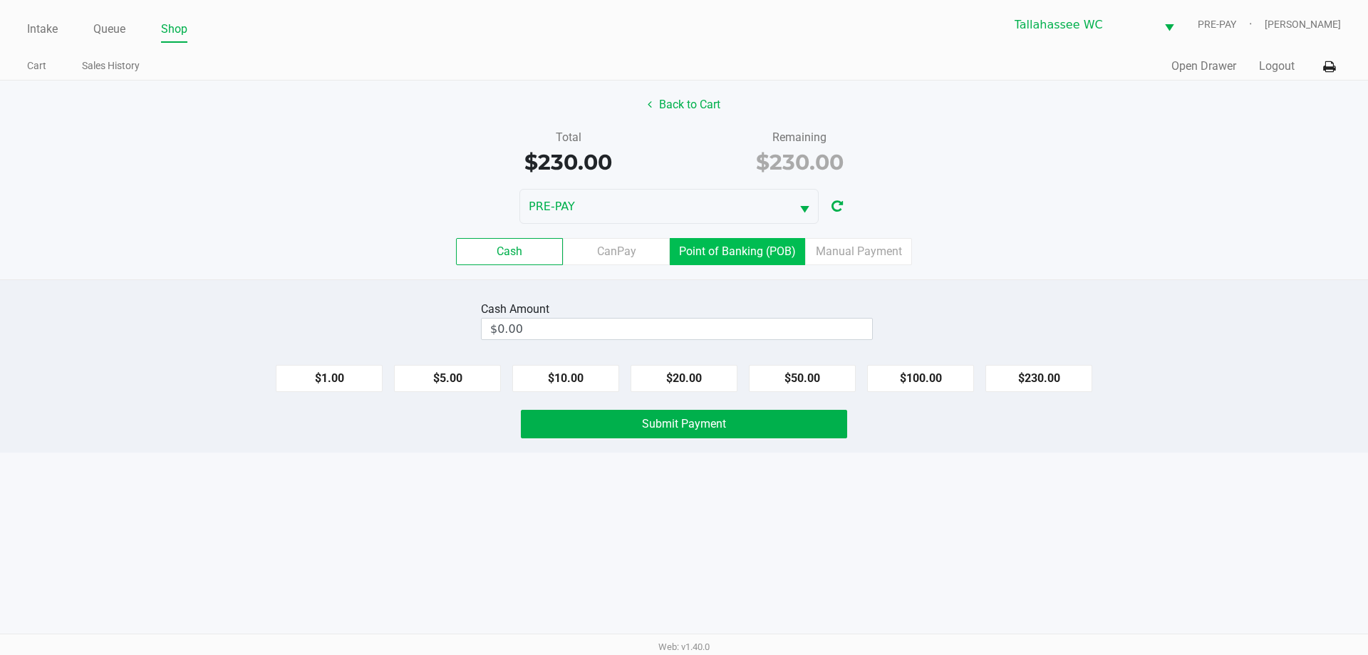
click at [707, 257] on label "Point of Banking (POB)" at bounding box center [737, 251] width 135 height 27
click at [0, 0] on 7 "Point of Banking (POB)" at bounding box center [0, 0] width 0 height 0
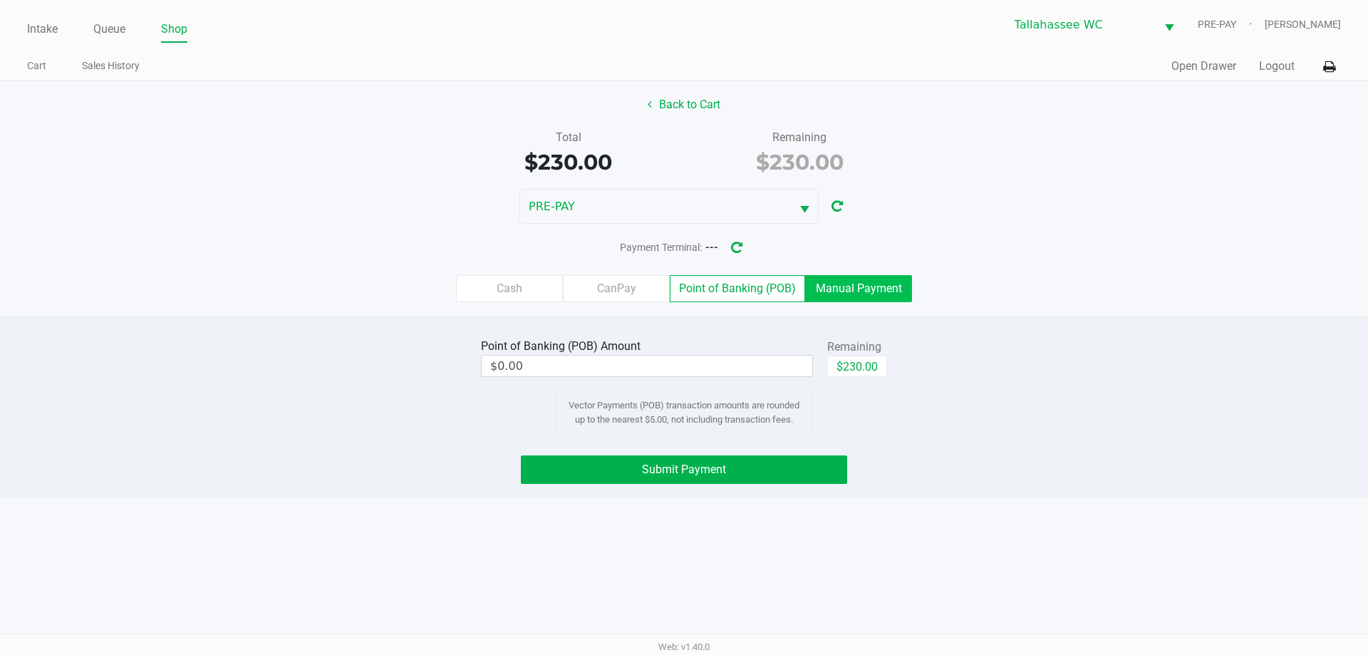
click at [845, 299] on label "Manual Payment" at bounding box center [858, 288] width 107 height 27
click at [0, 0] on 8 "Manual Payment" at bounding box center [0, 0] width 0 height 0
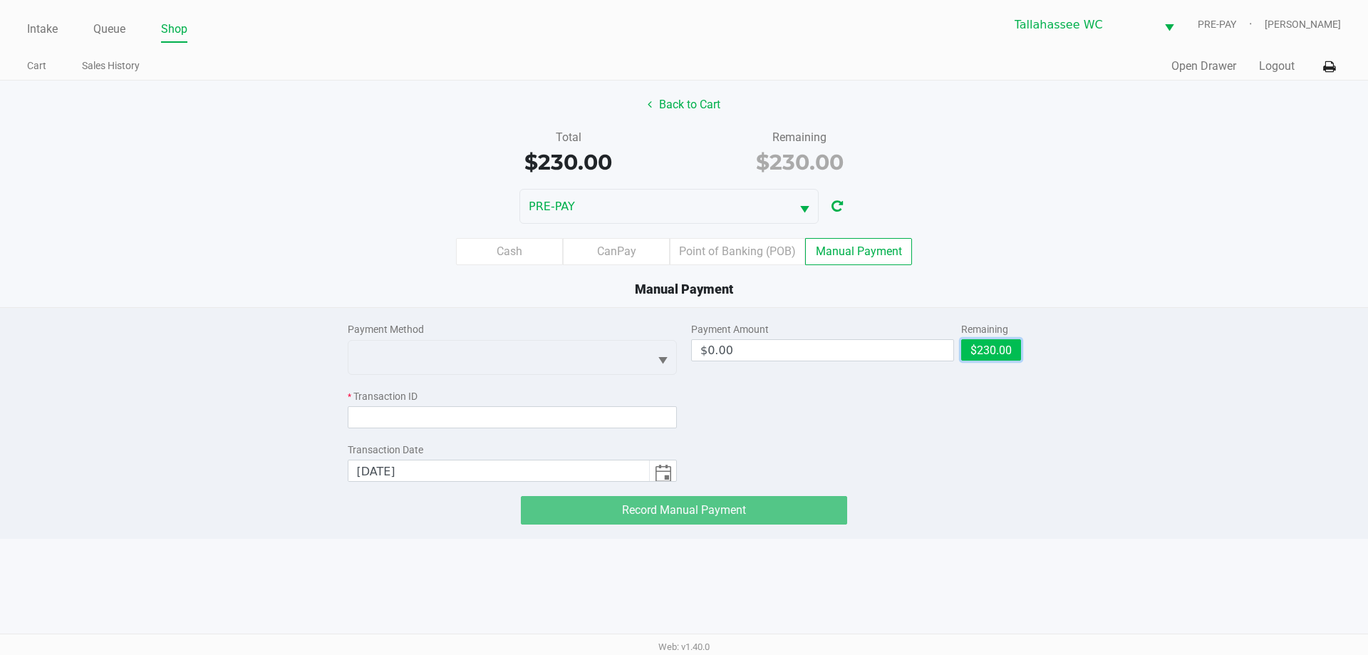
click at [995, 359] on button "$230.00" at bounding box center [991, 349] width 60 height 21
type input "$230.00"
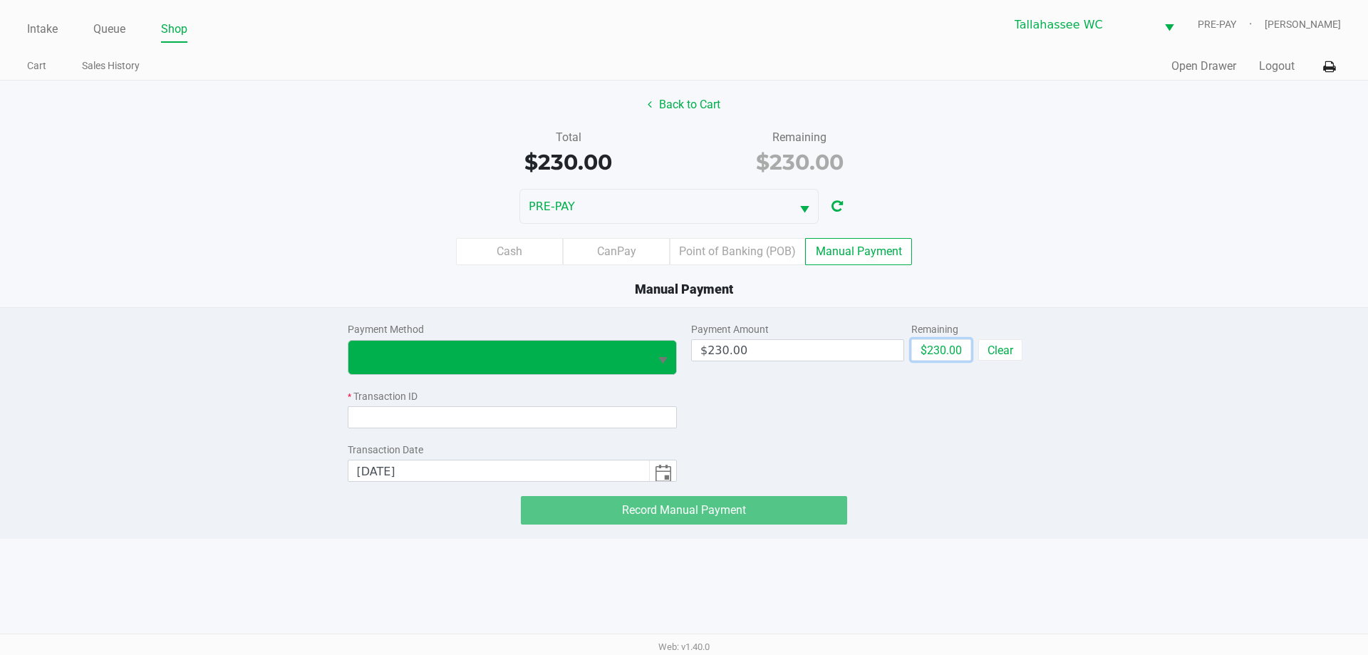
click at [666, 363] on span "Select" at bounding box center [663, 361] width 18 height 18
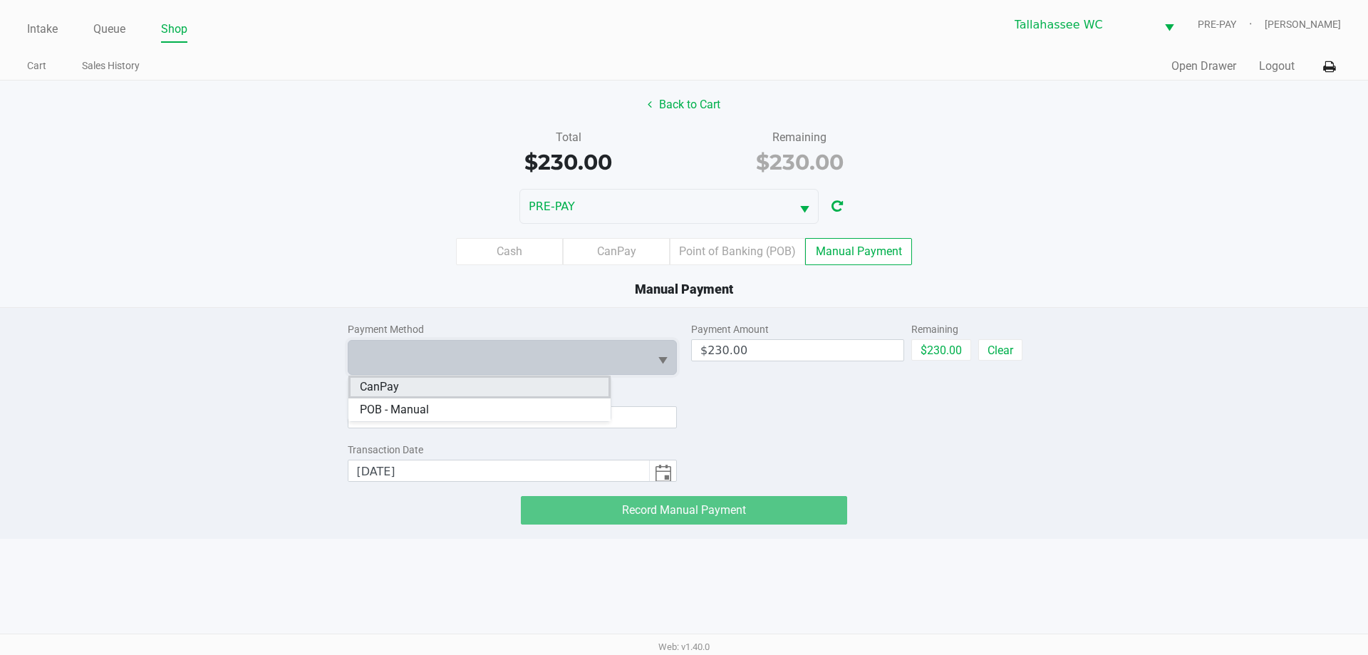
click at [366, 389] on span "CanPay" at bounding box center [379, 386] width 39 height 17
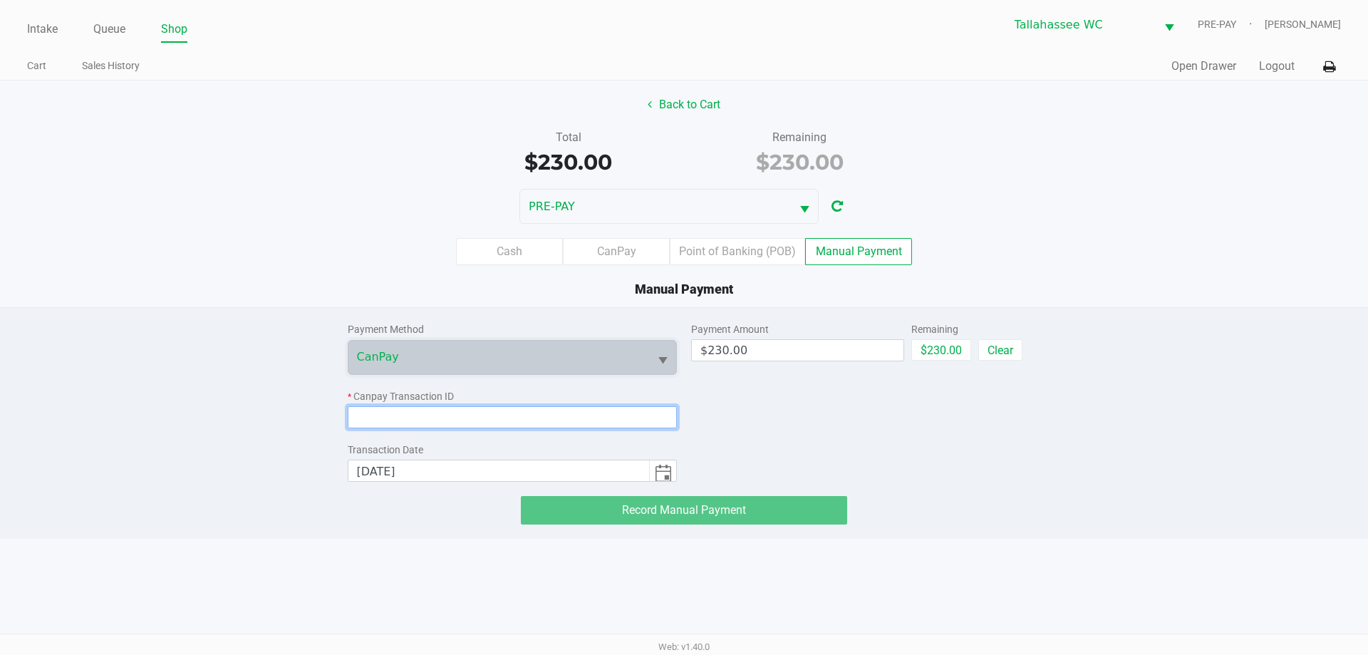
click at [393, 411] on input at bounding box center [513, 417] width 330 height 22
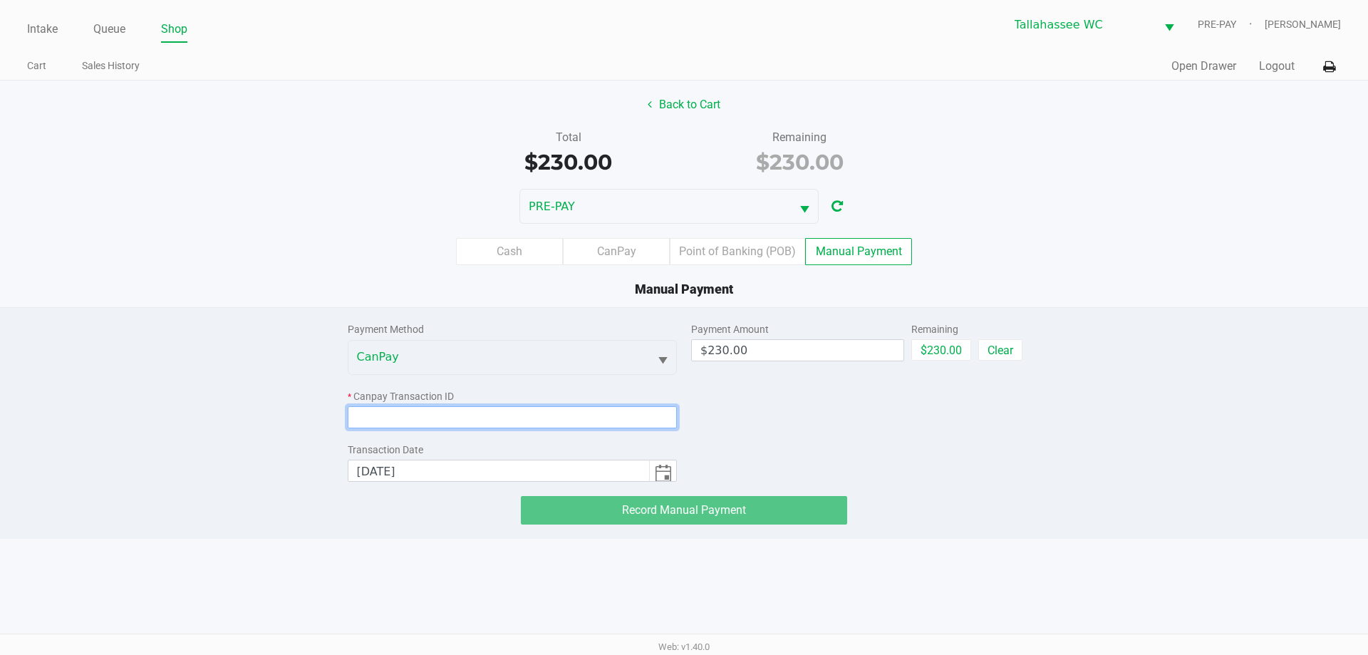
paste input "KEBU5E3ARUZE"
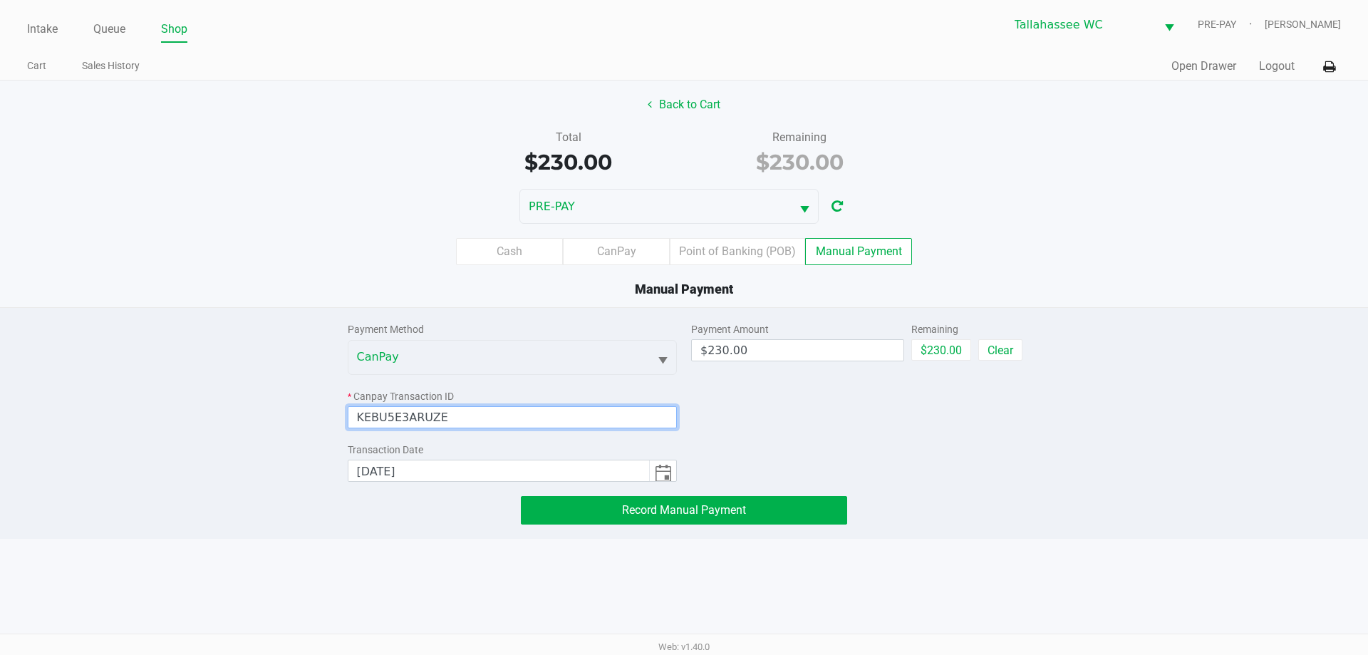
type input "KEBU5E3ARUZE"
click at [870, 430] on div "Payment Amount $230.00 Remaining $230.00 Clear" at bounding box center [856, 395] width 330 height 174
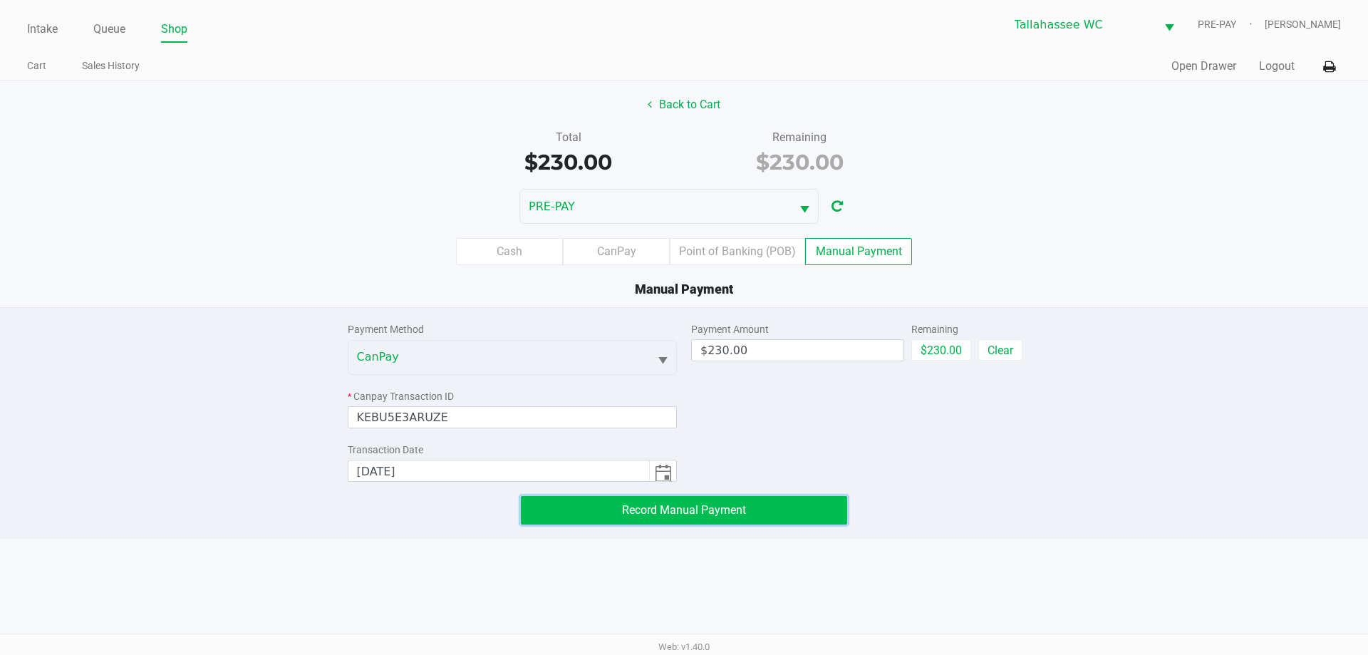
click at [698, 510] on span "Record Manual Payment" at bounding box center [684, 510] width 124 height 14
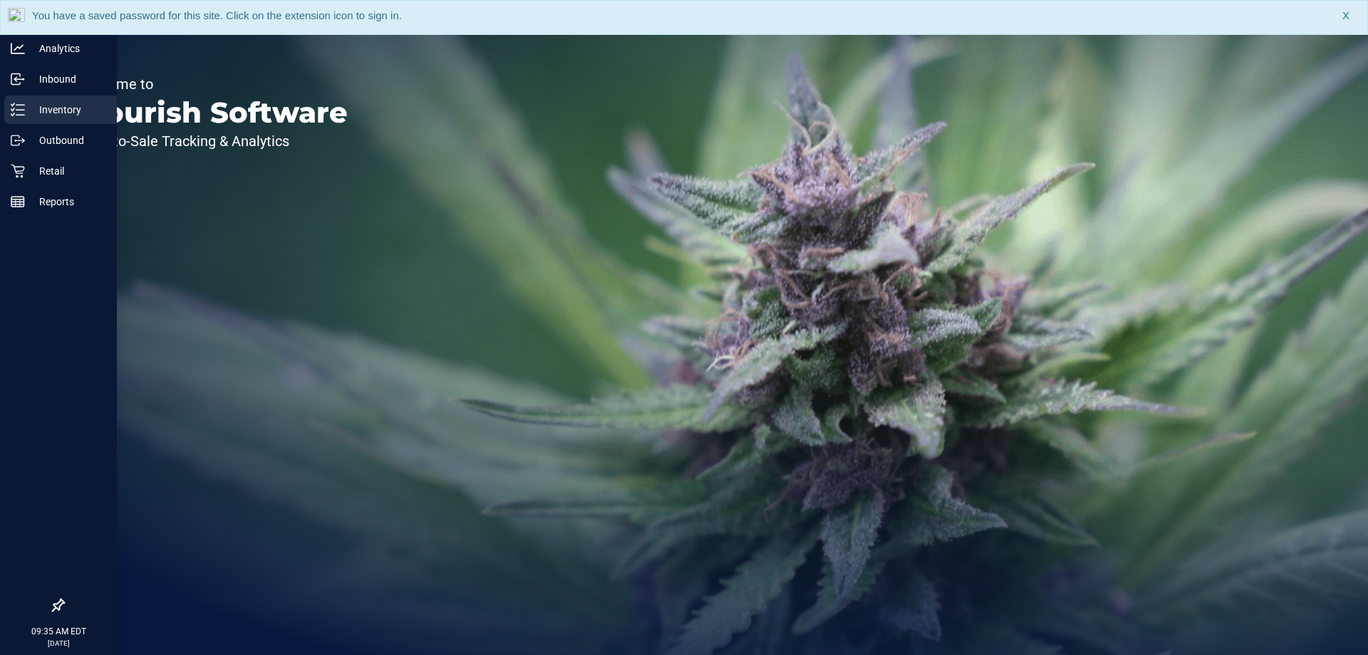
click at [63, 111] on p "Inventory" at bounding box center [68, 109] width 86 height 17
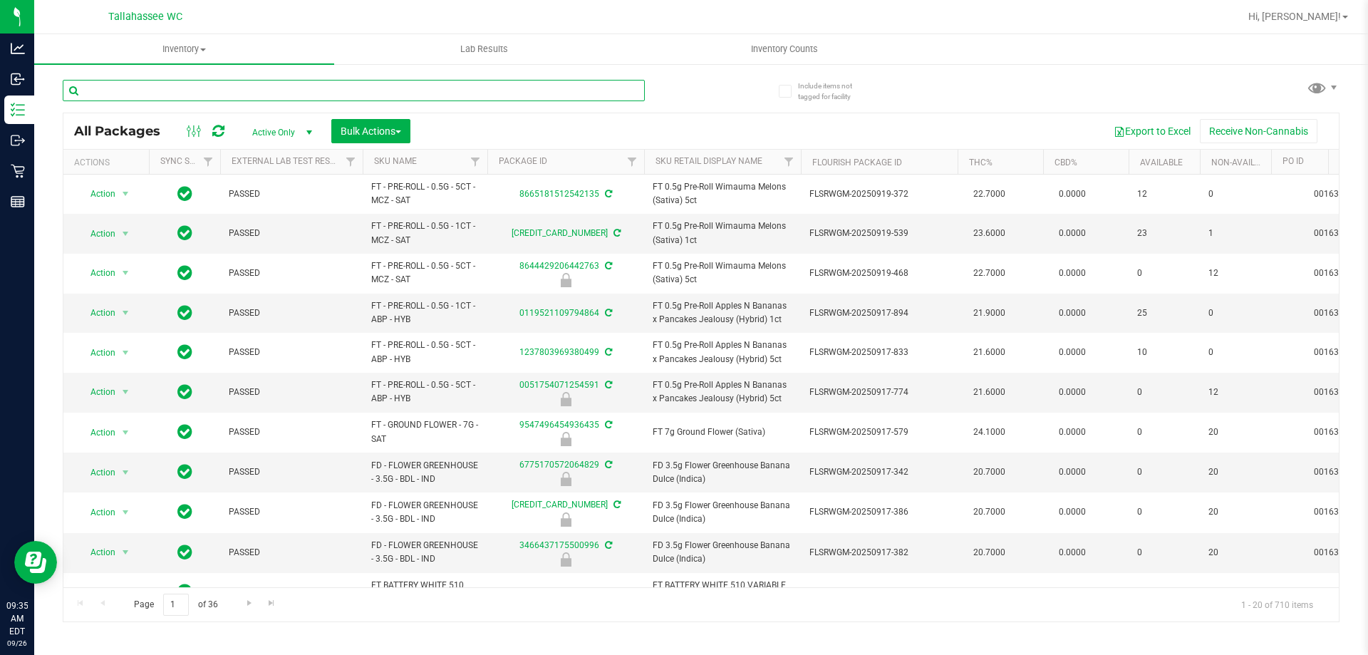
click at [274, 97] on input "text" at bounding box center [354, 90] width 582 height 21
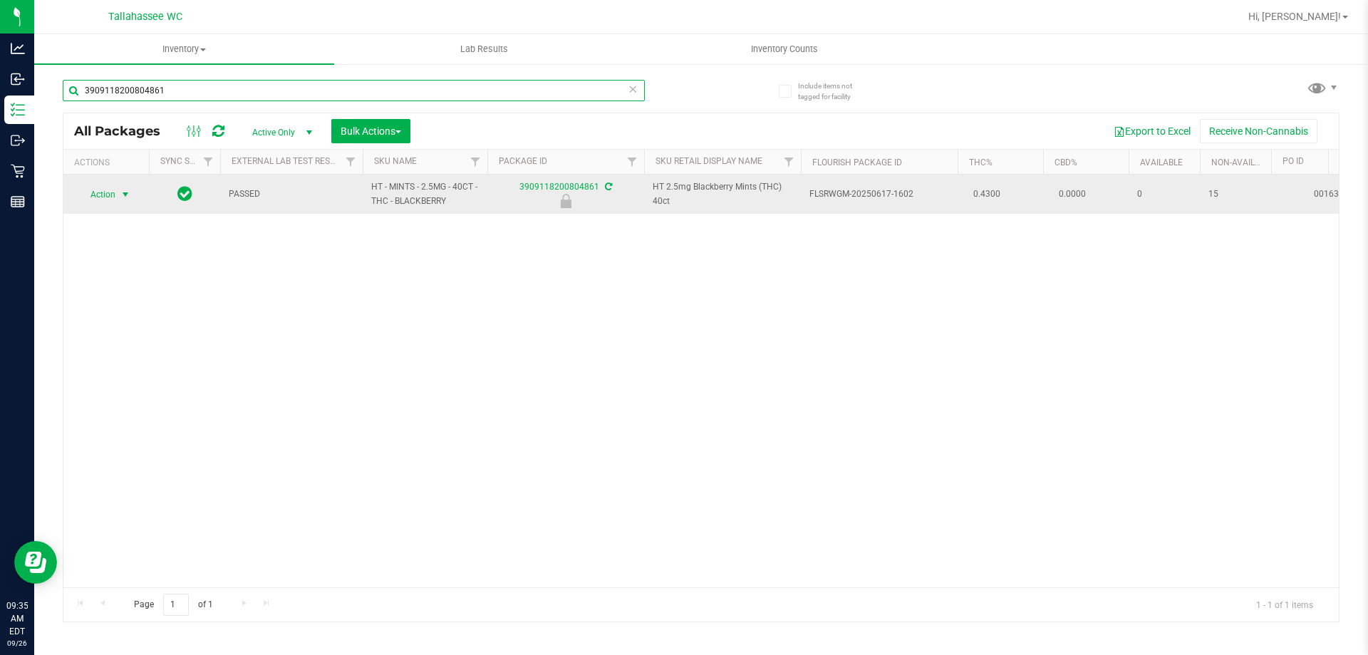
type input "3909118200804861"
click at [110, 188] on span "Action" at bounding box center [97, 195] width 38 height 20
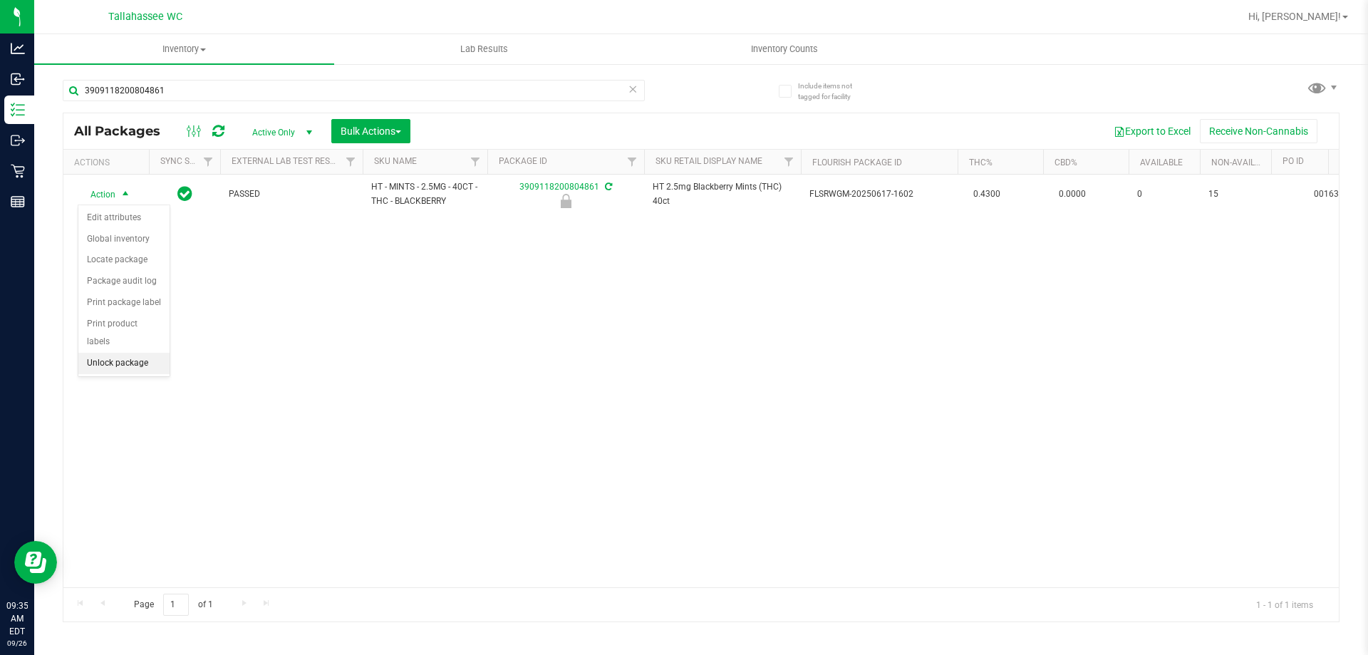
click at [120, 353] on li "Unlock package" at bounding box center [123, 363] width 91 height 21
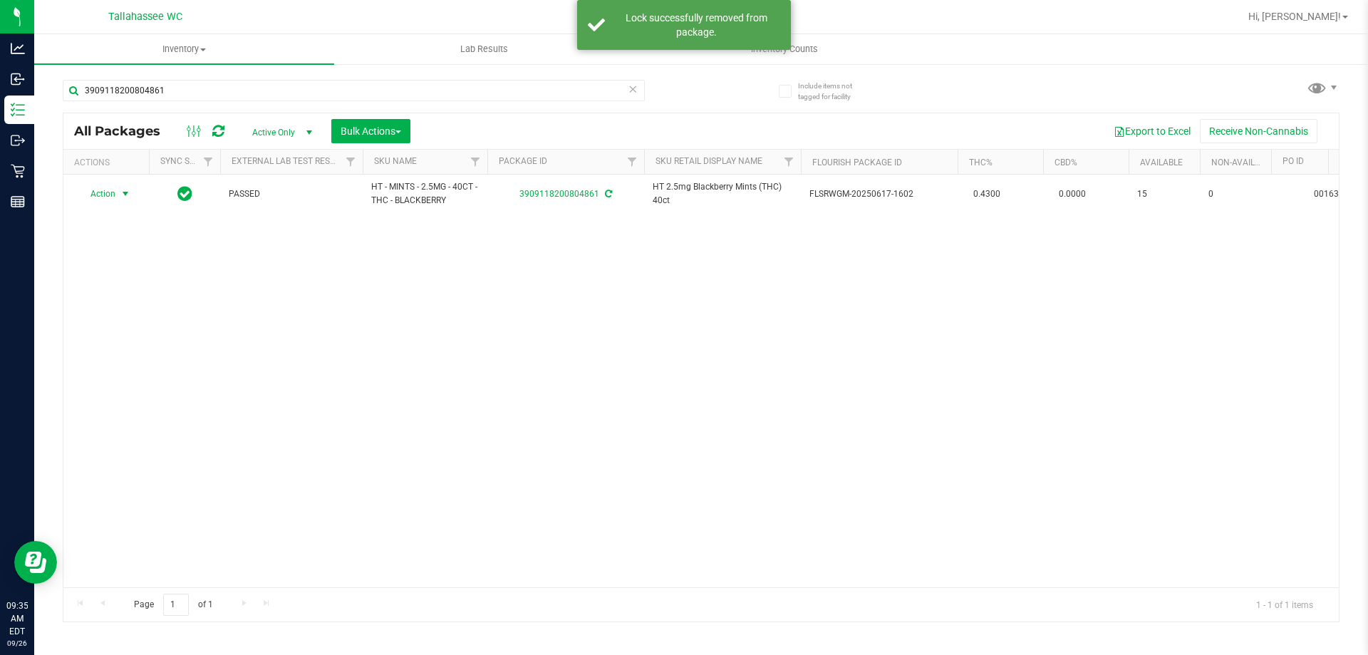
click at [118, 195] on span "select" at bounding box center [126, 194] width 18 height 20
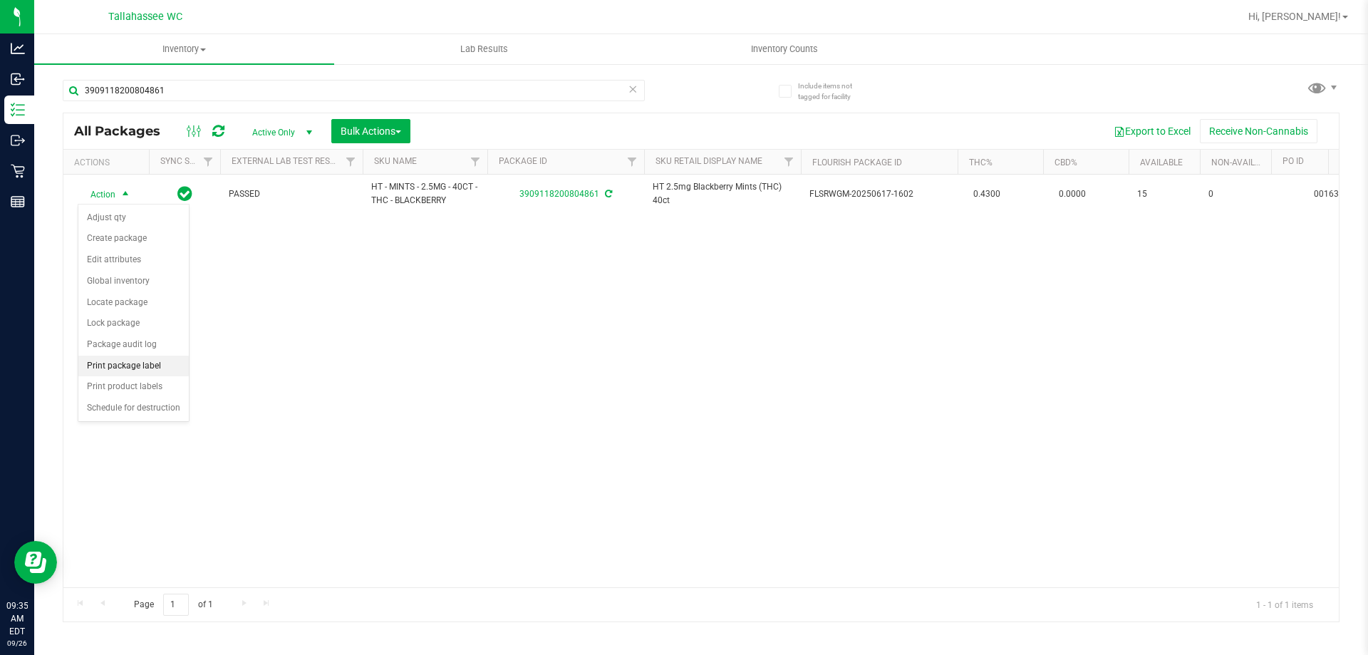
click at [123, 362] on li "Print package label" at bounding box center [133, 366] width 110 height 21
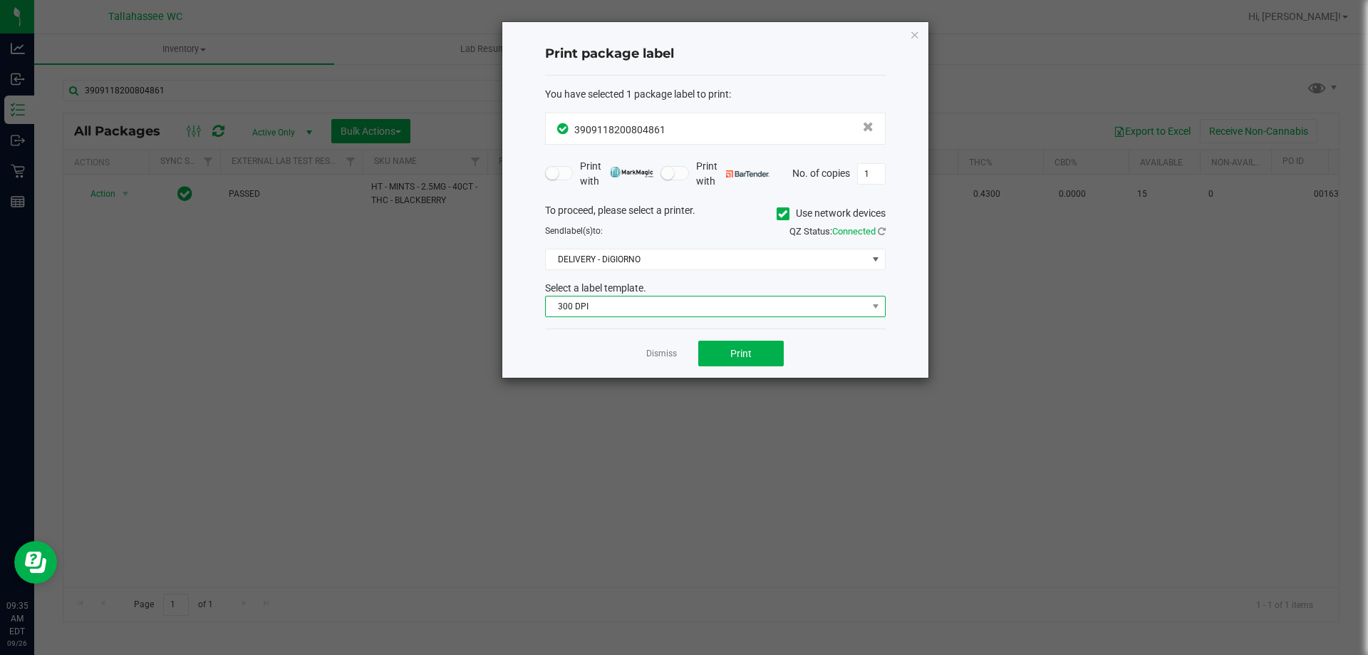
click at [738, 313] on span "300 DPI" at bounding box center [706, 306] width 321 height 20
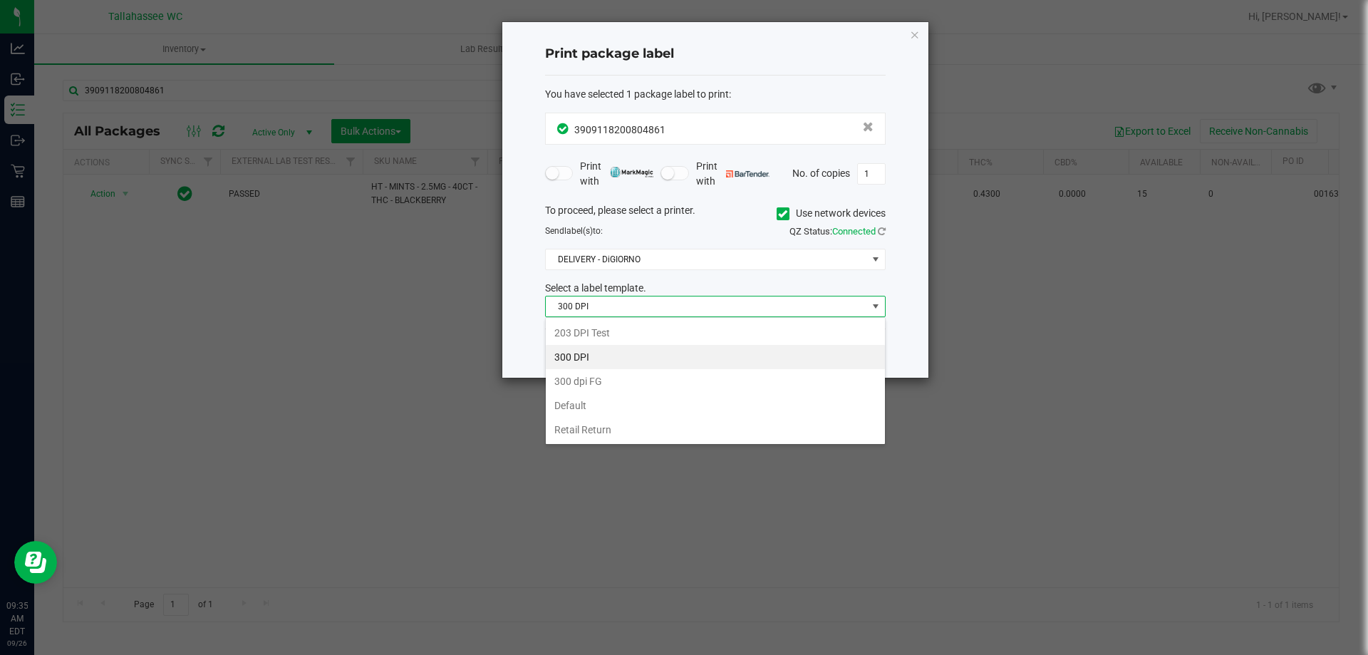
scroll to position [21, 341]
click at [656, 336] on li "203 DPI Test" at bounding box center [715, 333] width 339 height 24
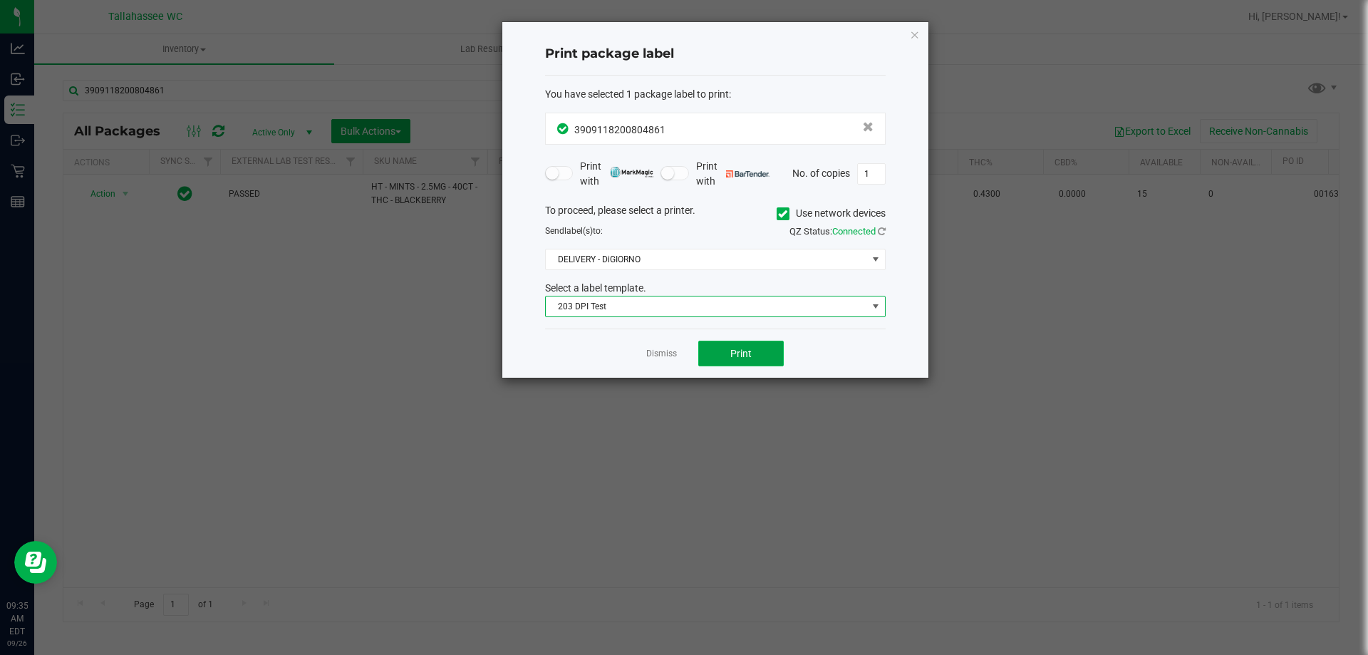
click at [750, 359] on span "Print" at bounding box center [741, 353] width 21 height 11
click at [659, 347] on app-cancel-button "Dismiss" at bounding box center [661, 353] width 31 height 15
click at [659, 356] on link "Dismiss" at bounding box center [661, 354] width 31 height 12
